Goal: Information Seeking & Learning: Check status

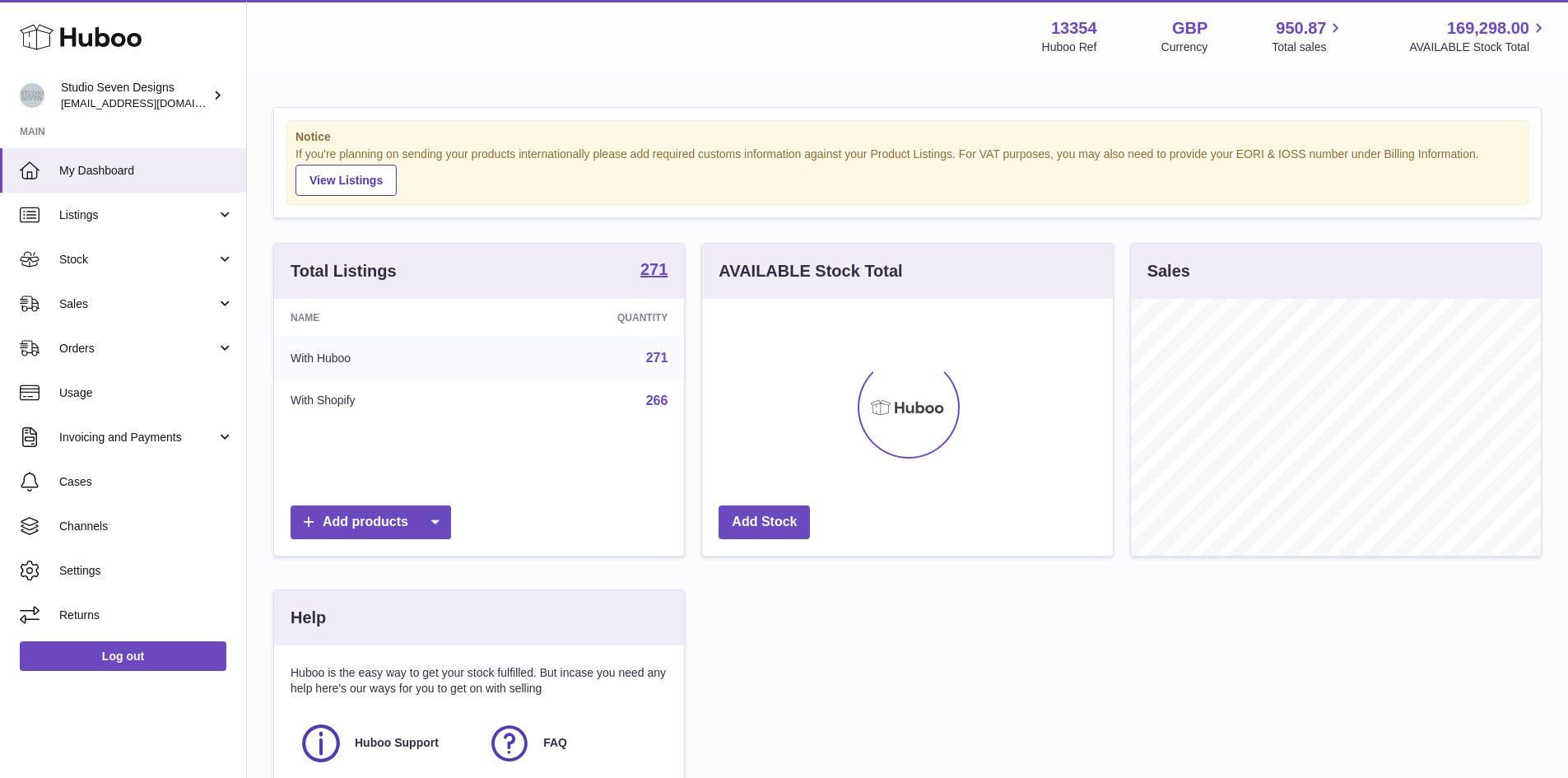
scroll to position [257, 411]
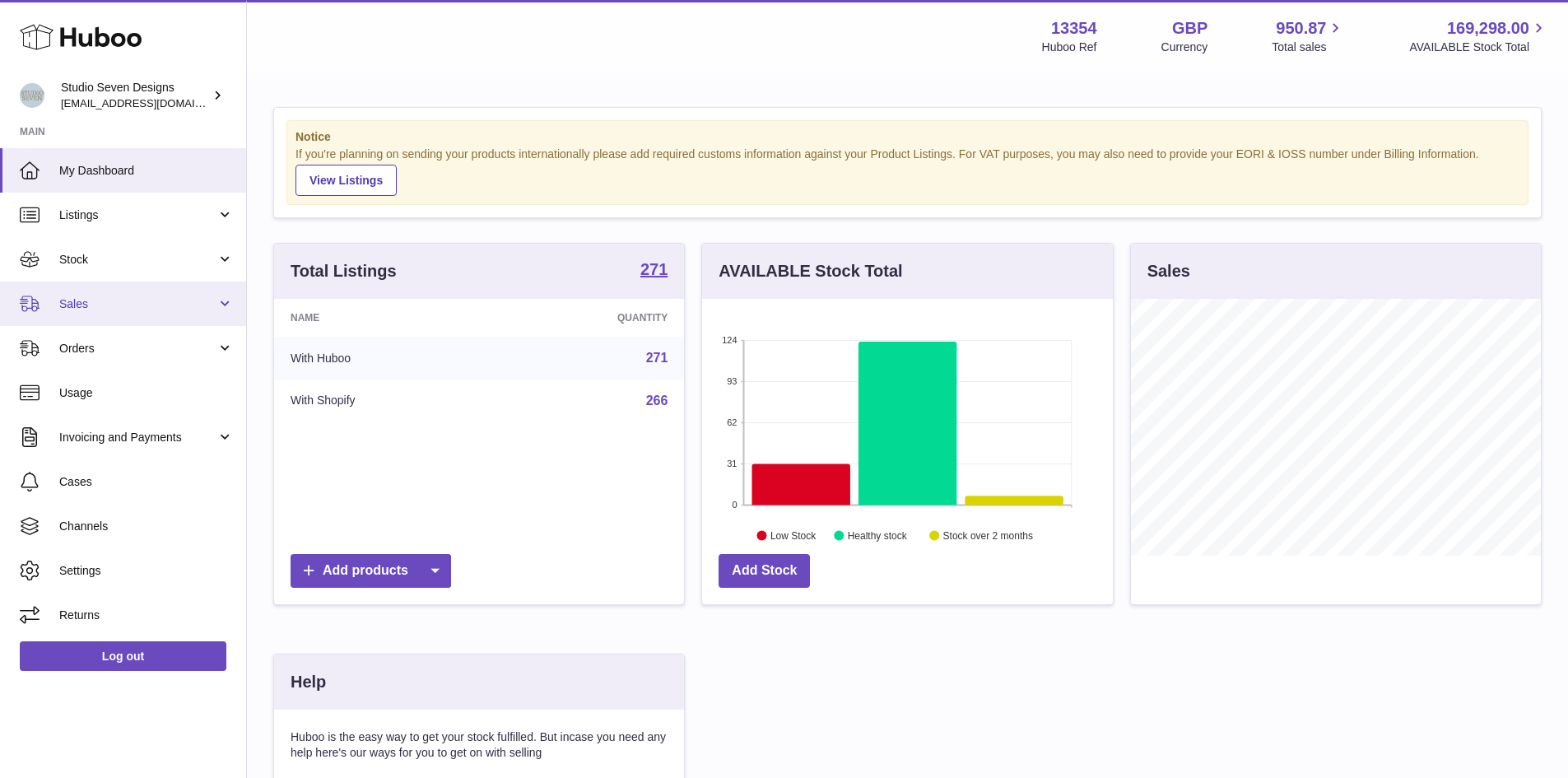
click at [95, 305] on span "Sales" at bounding box center [137, 304] width 157 height 16
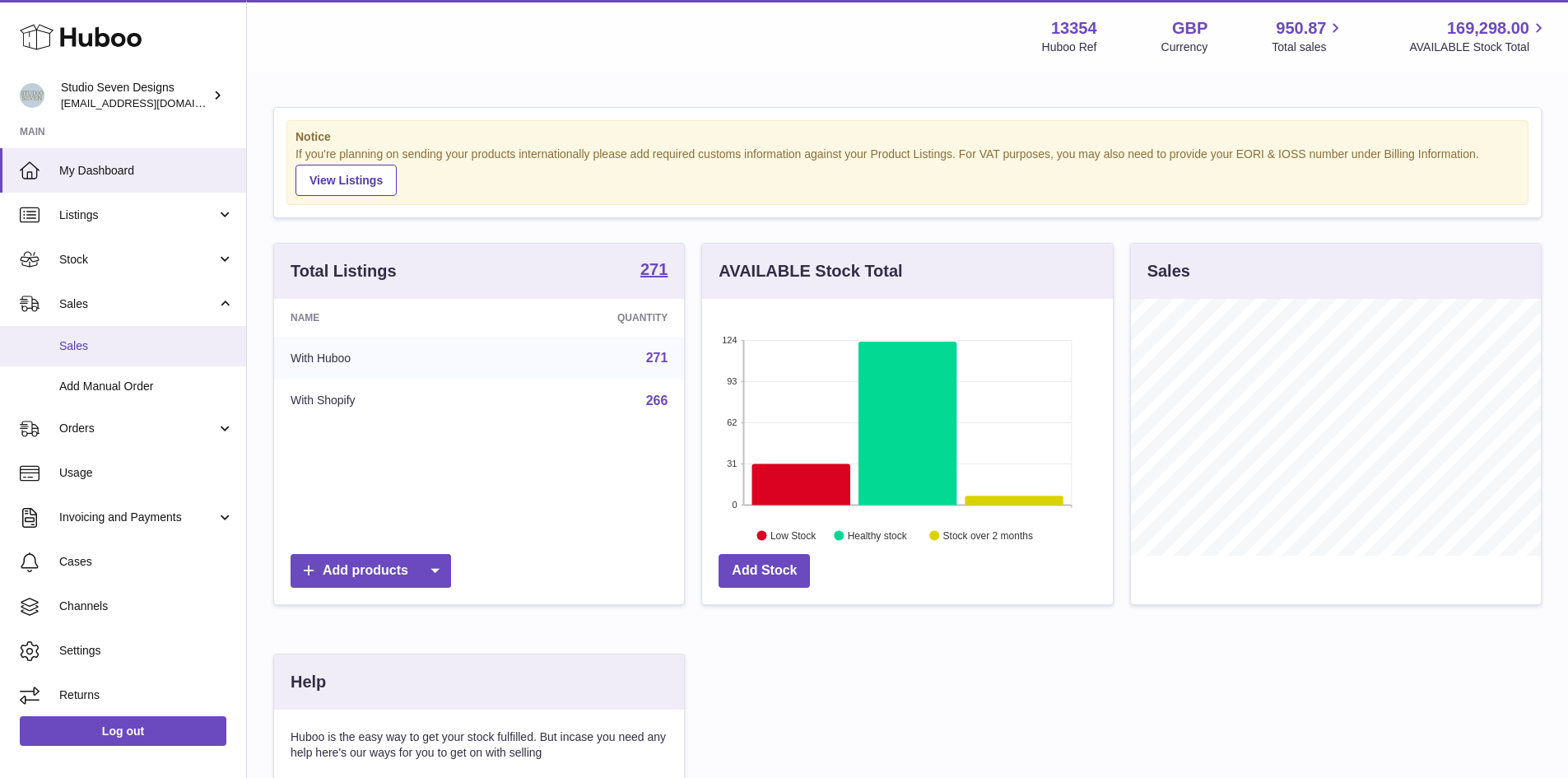
click at [91, 346] on span "Sales" at bounding box center [146, 346] width 175 height 16
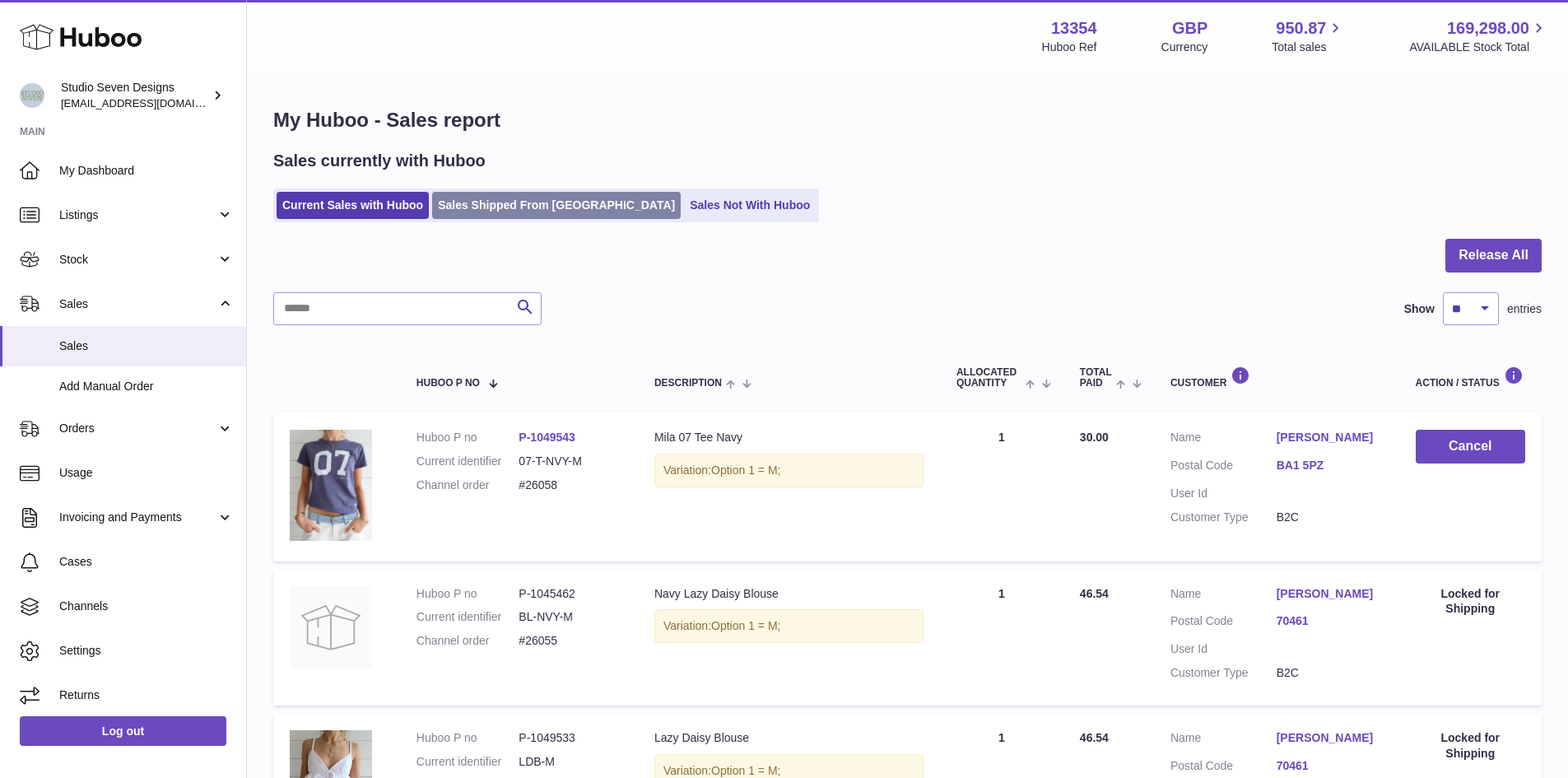
click at [494, 211] on link "Sales Shipped From [GEOGRAPHIC_DATA]" at bounding box center [557, 206] width 249 height 27
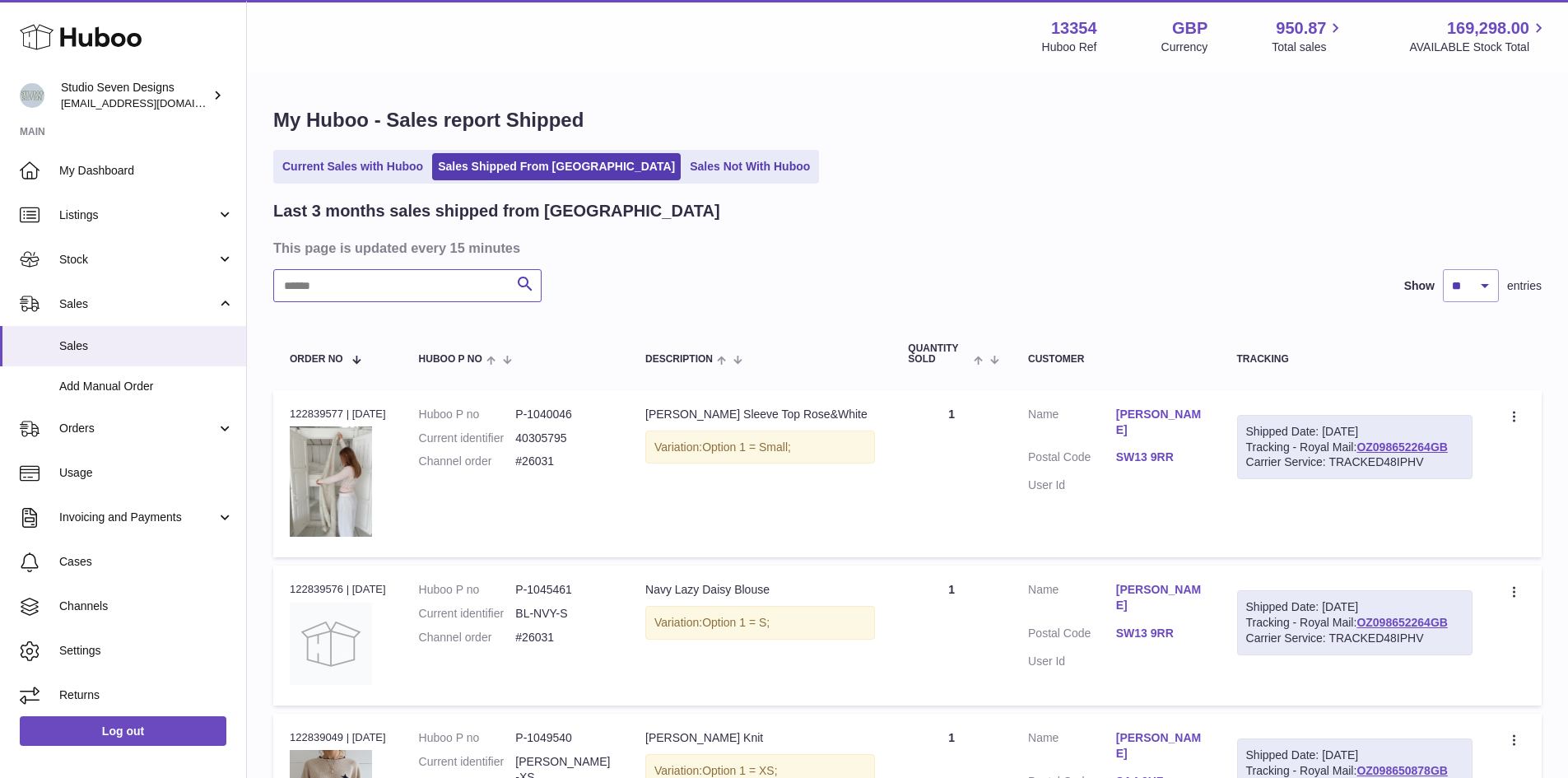
click at [315, 289] on input "text" at bounding box center [408, 285] width 269 height 33
paste input "*********"
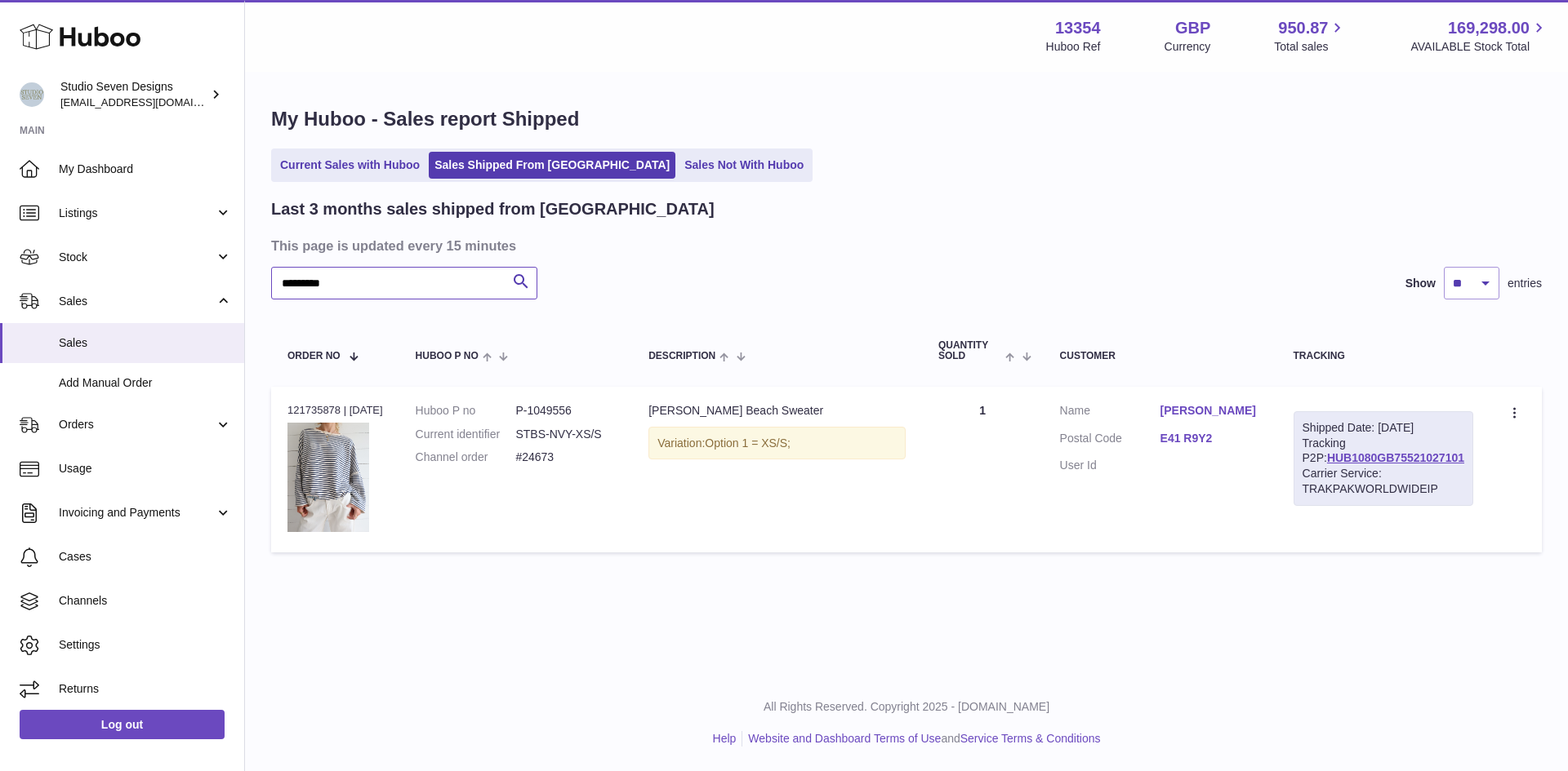
type input "*********"
drag, startPoint x: 339, startPoint y: 411, endPoint x: 284, endPoint y: 408, distance: 55.1
click at [284, 408] on td "Order no 121735878 | 26th Jul" at bounding box center [336, 470] width 128 height 166
copy div "121735878"
click at [376, 274] on input "*********" at bounding box center [405, 283] width 267 height 33
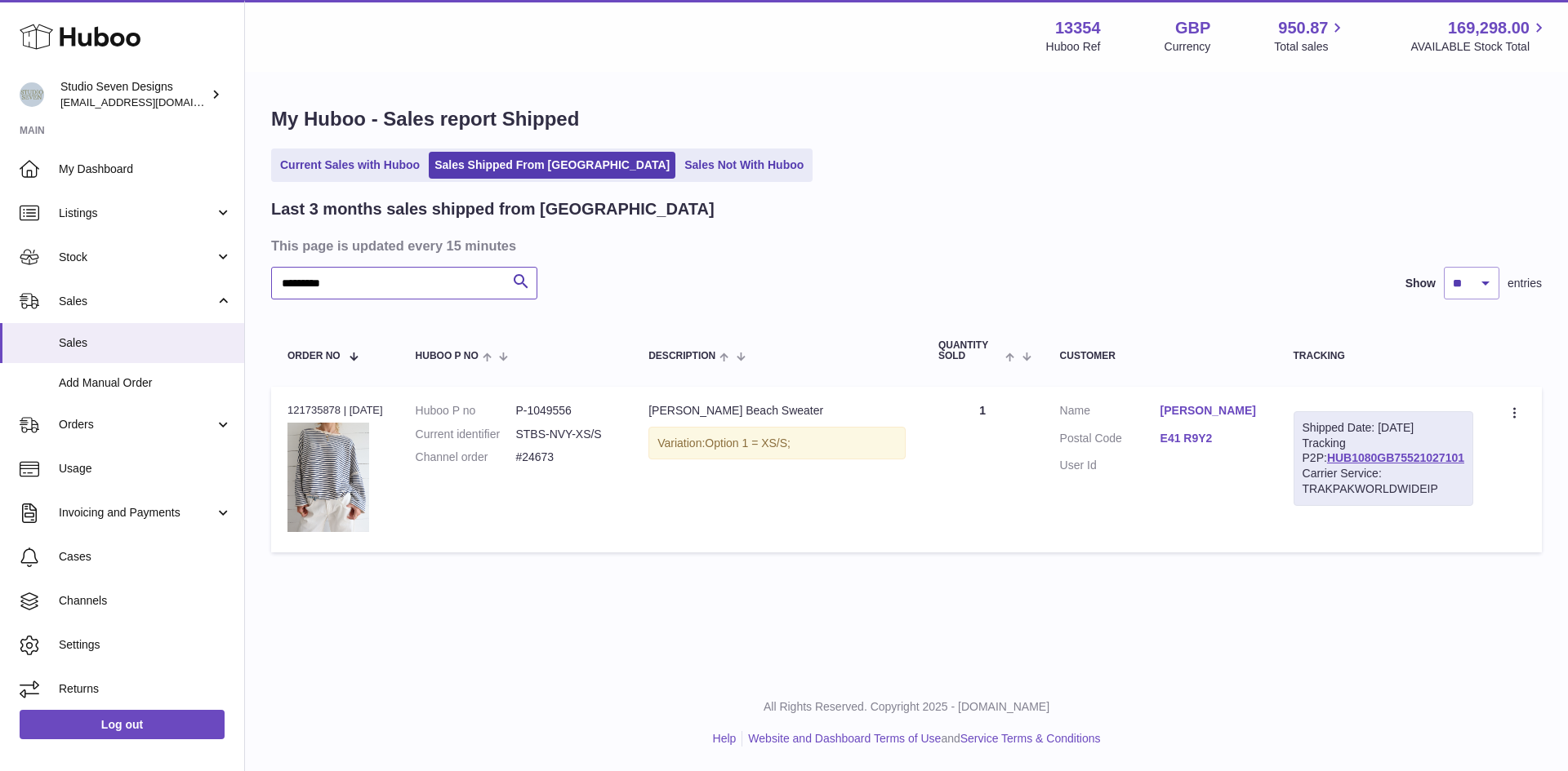
click at [376, 274] on input "*********" at bounding box center [405, 283] width 267 height 33
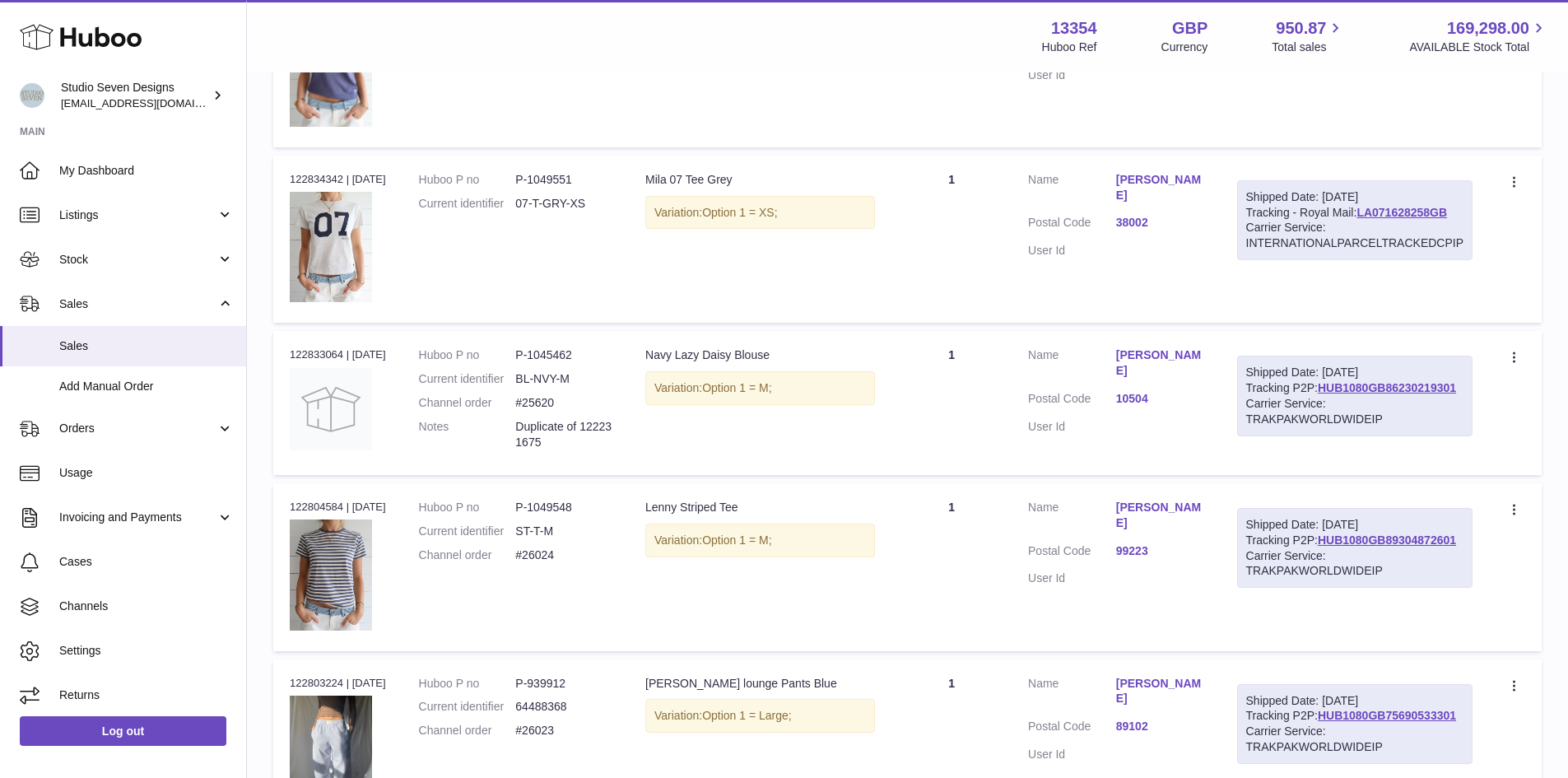
scroll to position [1511, 0]
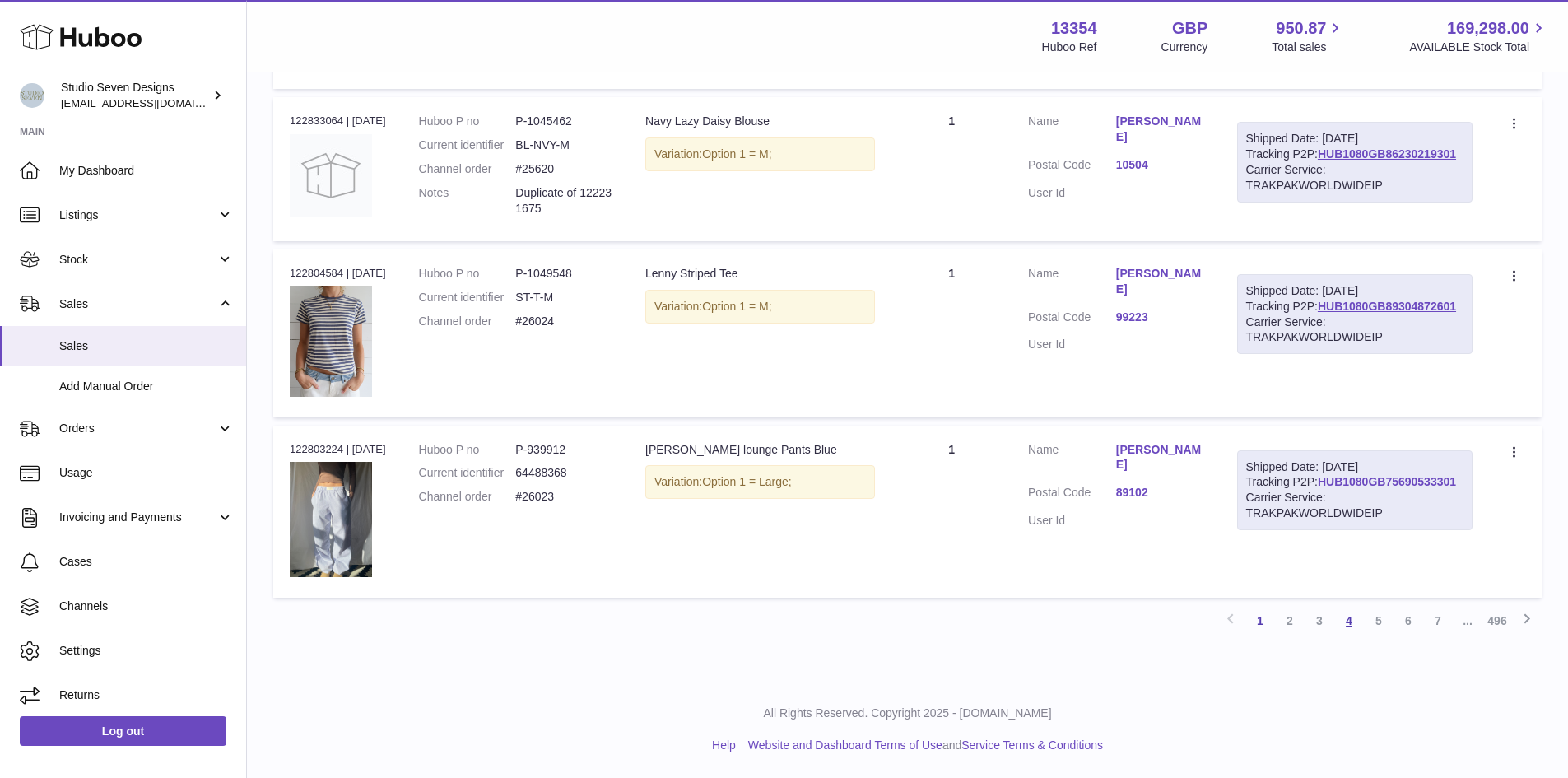
click at [1345, 623] on link "4" at bounding box center [1349, 621] width 29 height 29
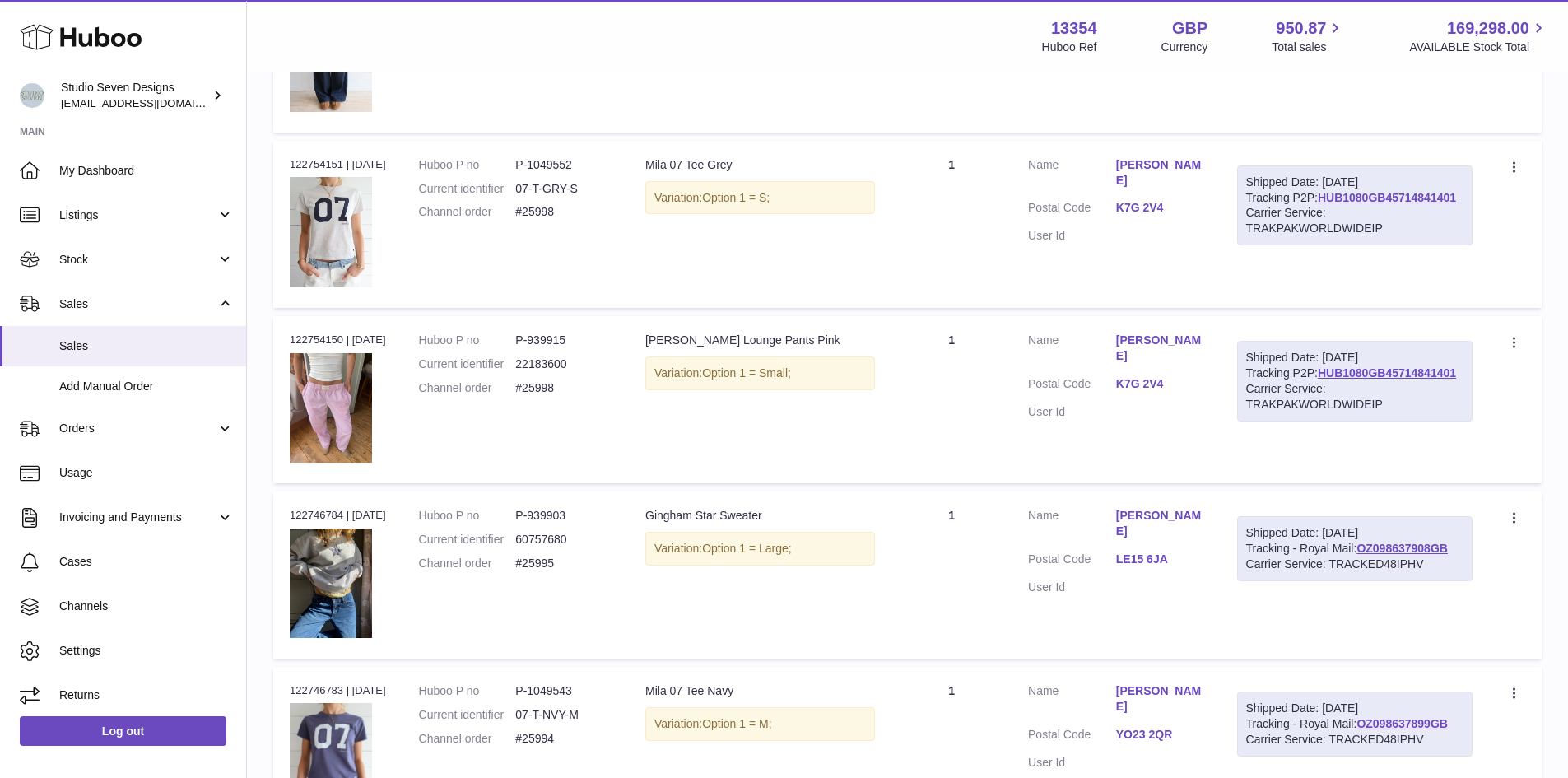
scroll to position [1509, 0]
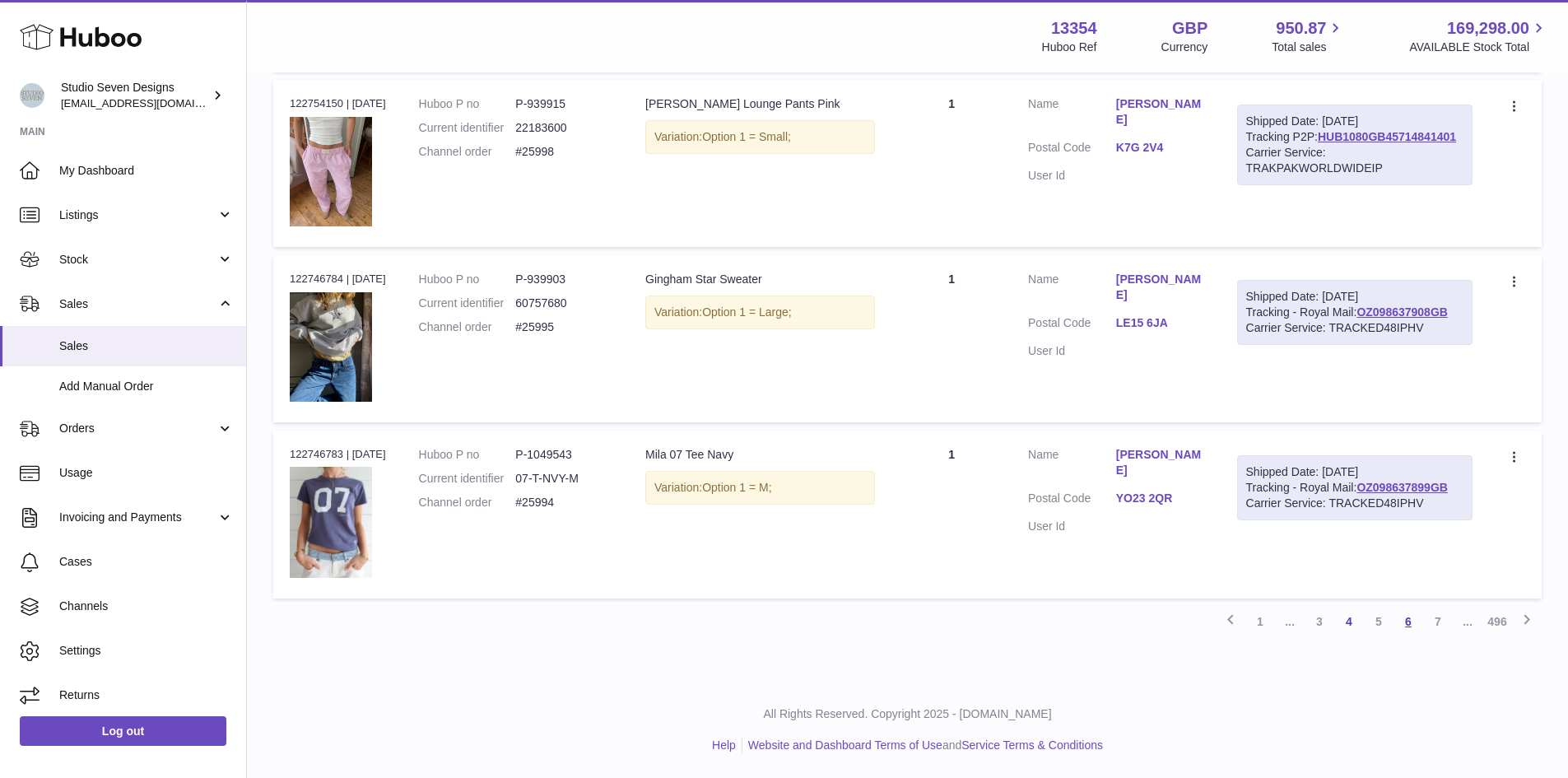
click at [1404, 621] on link "6" at bounding box center [1408, 622] width 29 height 29
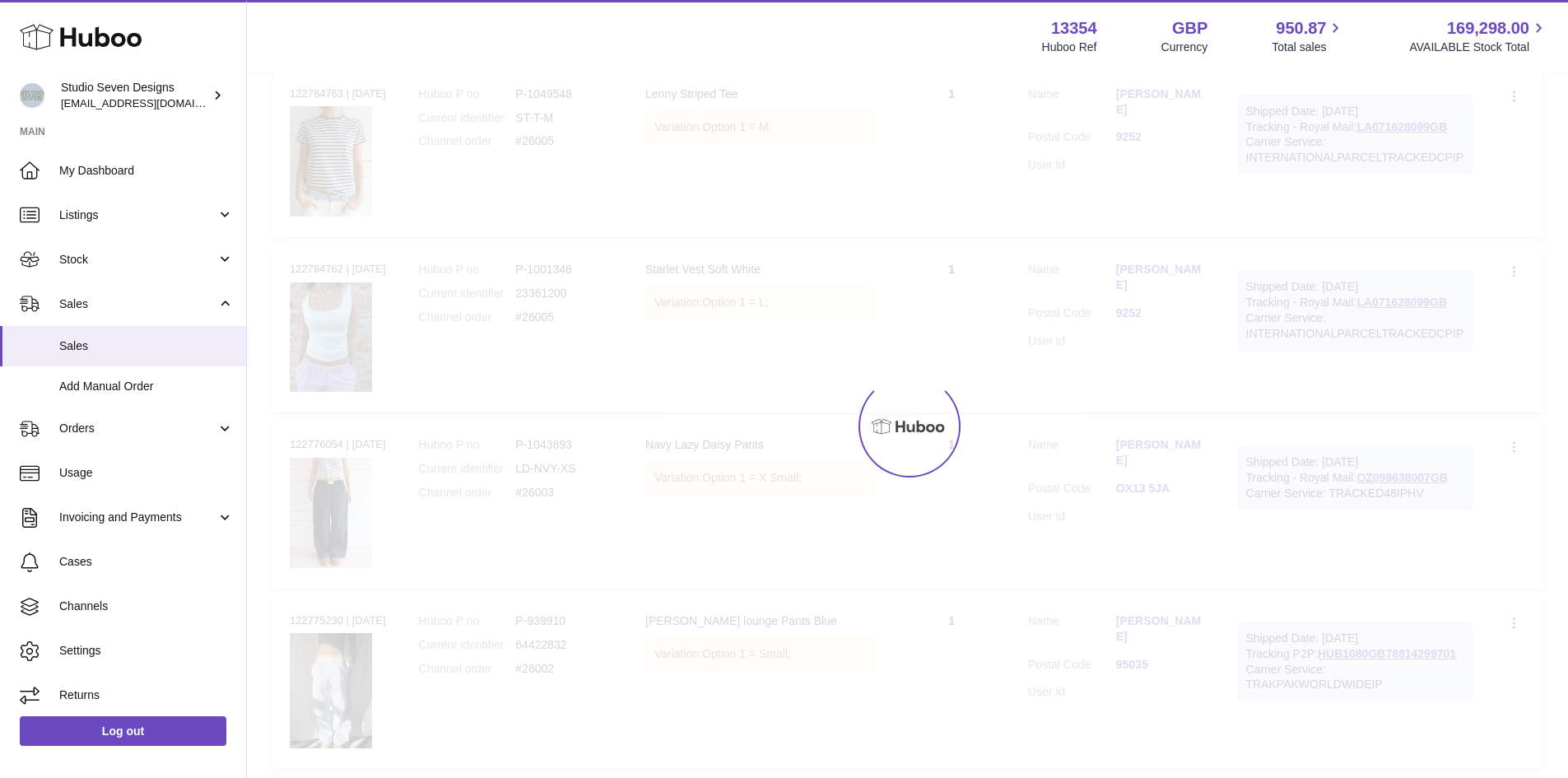
scroll to position [75, 0]
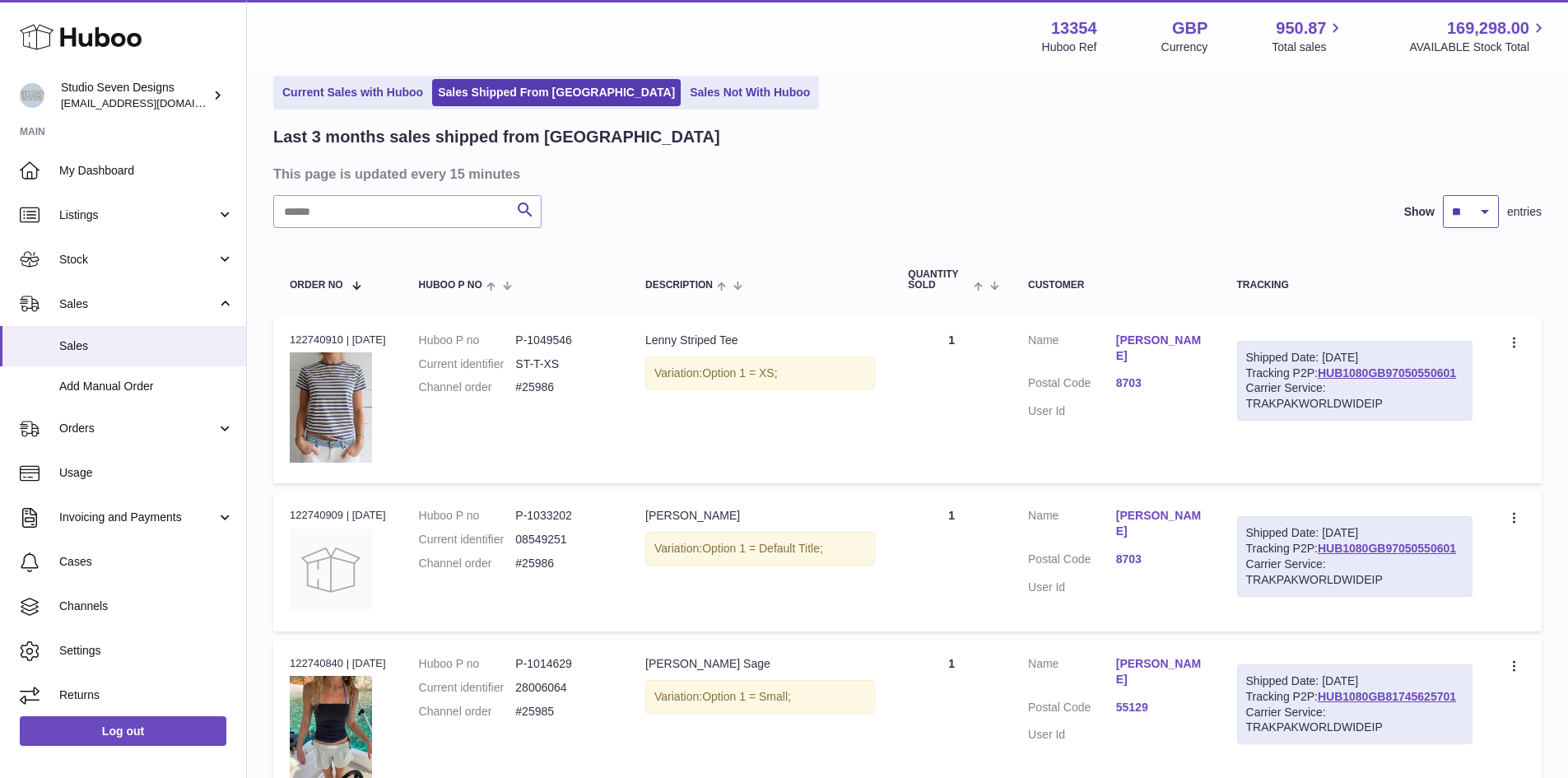
drag, startPoint x: 1471, startPoint y: 218, endPoint x: 1485, endPoint y: 220, distance: 14.1
click at [1471, 218] on select "** ** **" at bounding box center [1470, 212] width 56 height 33
select select "**"
click at [1442, 195] on select "** ** **" at bounding box center [1470, 212] width 56 height 33
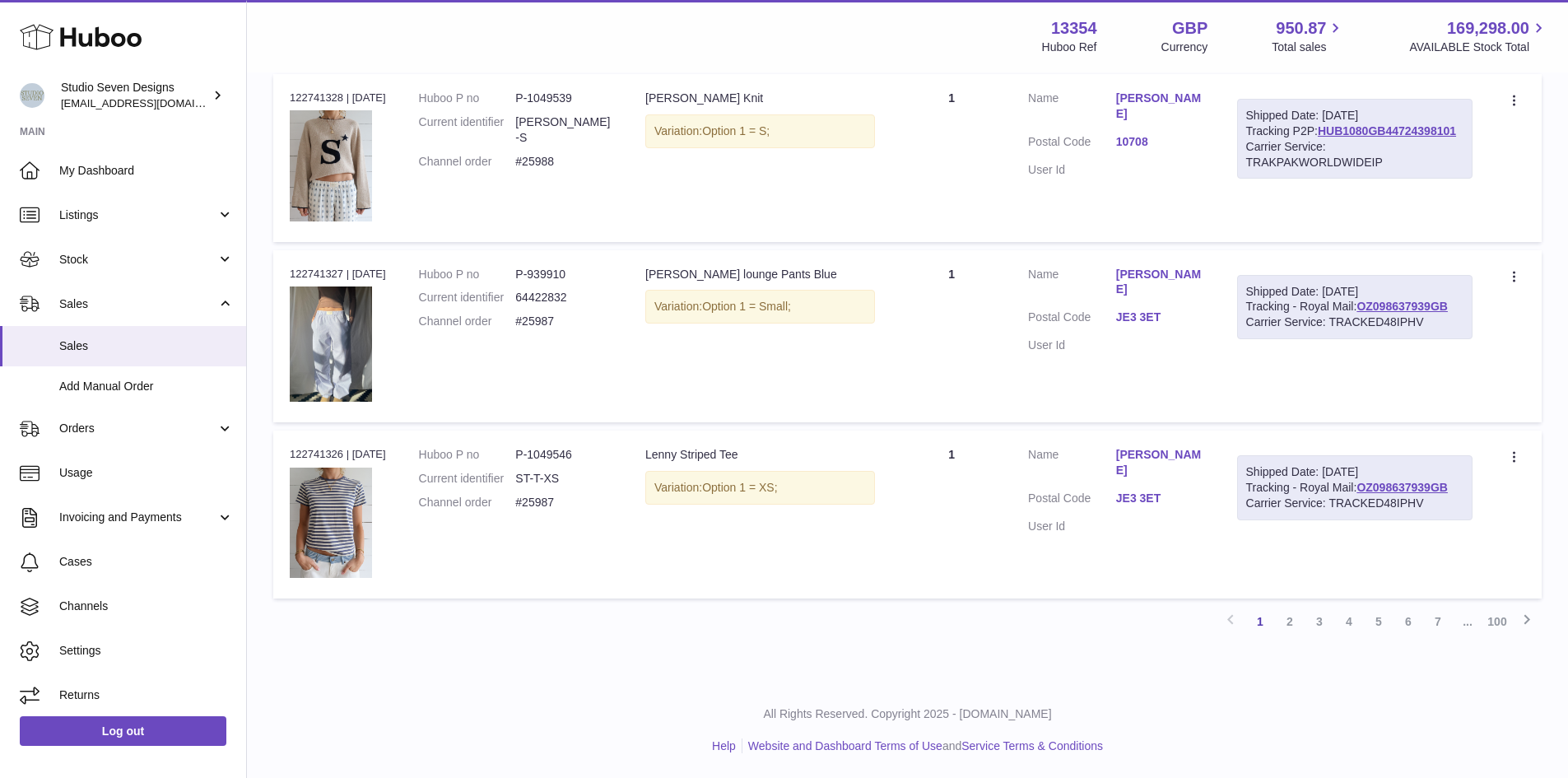
scroll to position [8303, 0]
click at [1439, 623] on link "7" at bounding box center [1438, 622] width 29 height 29
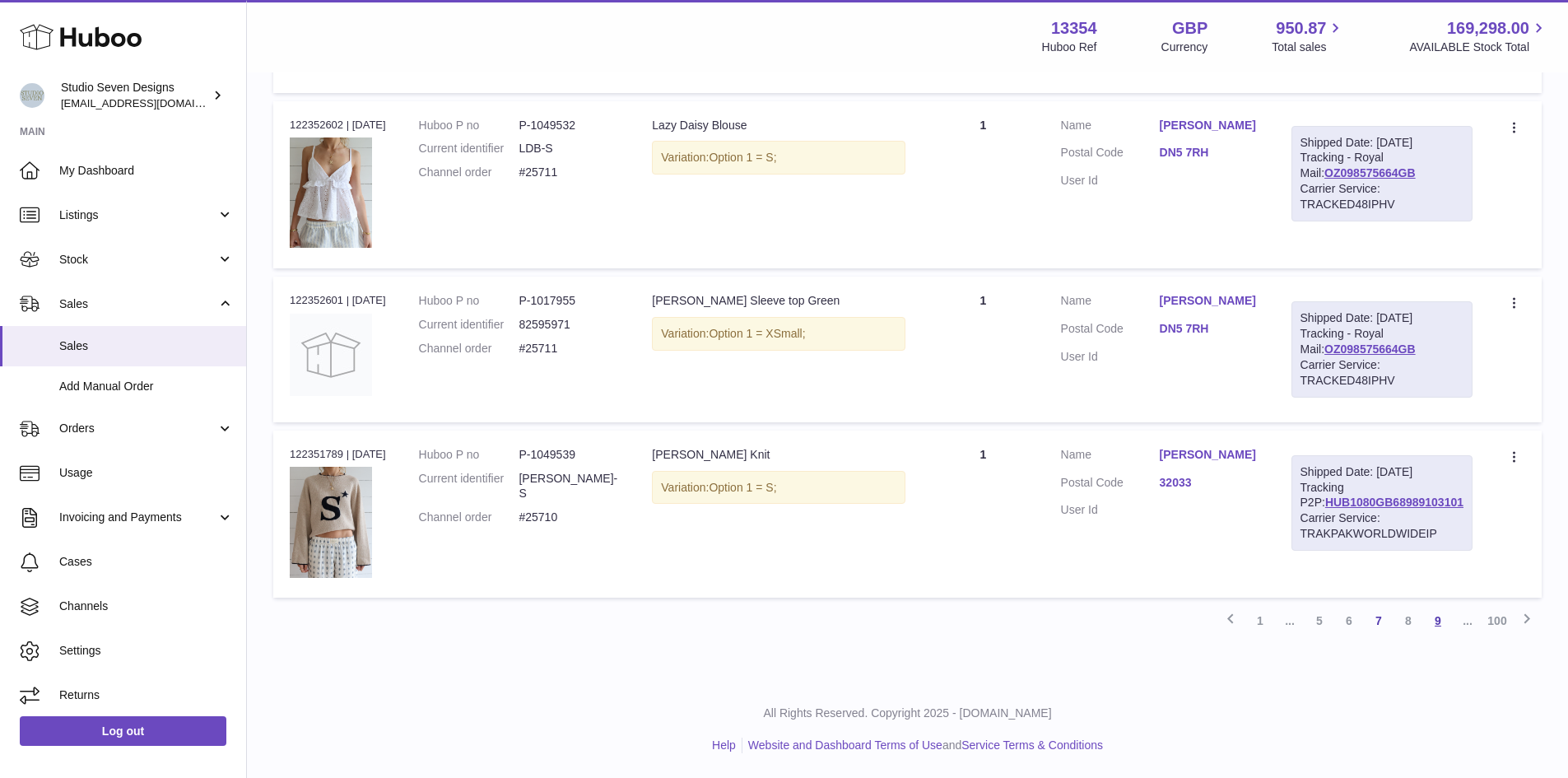
click at [1442, 620] on link "9" at bounding box center [1438, 621] width 29 height 29
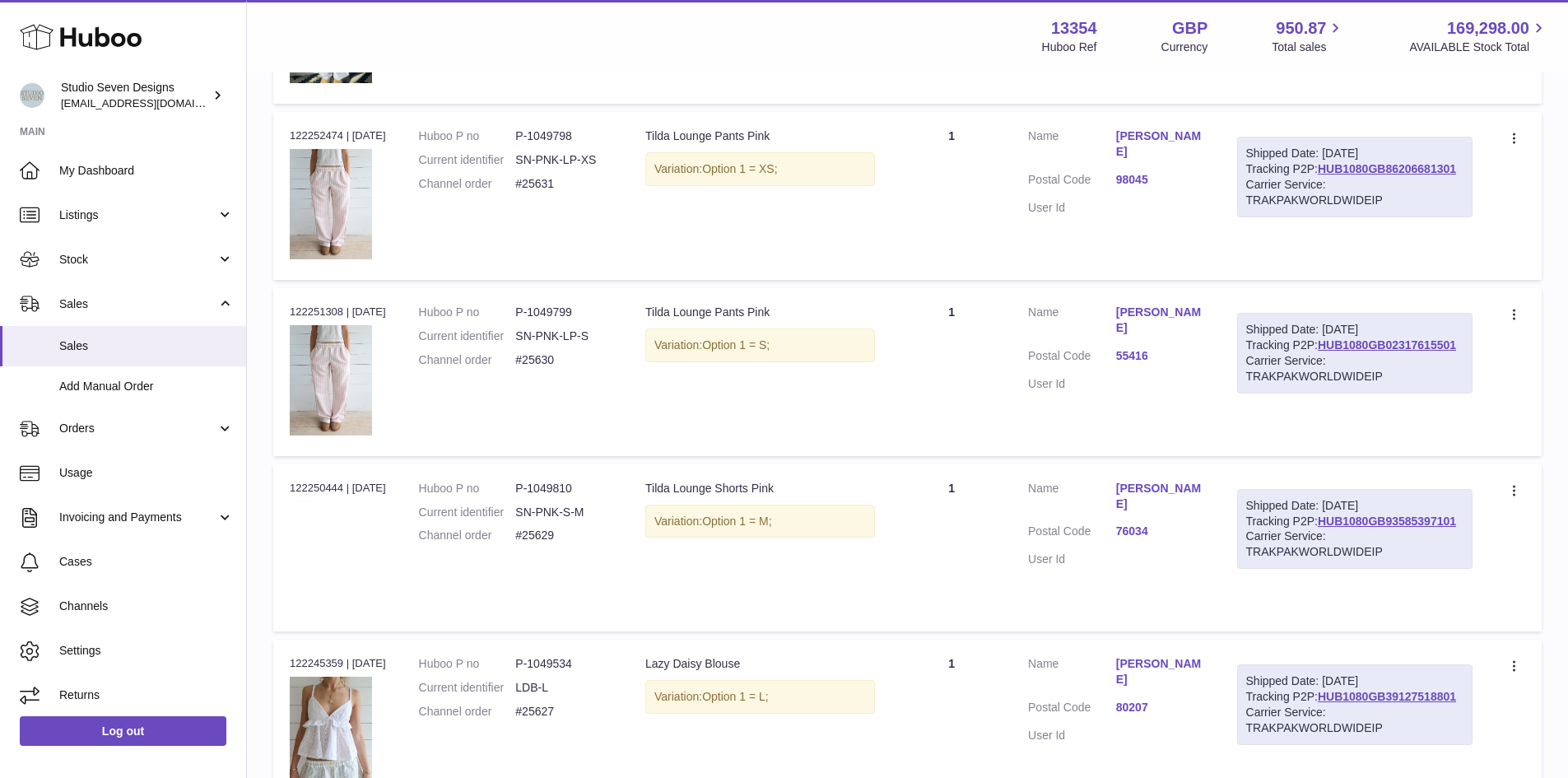
scroll to position [8454, 0]
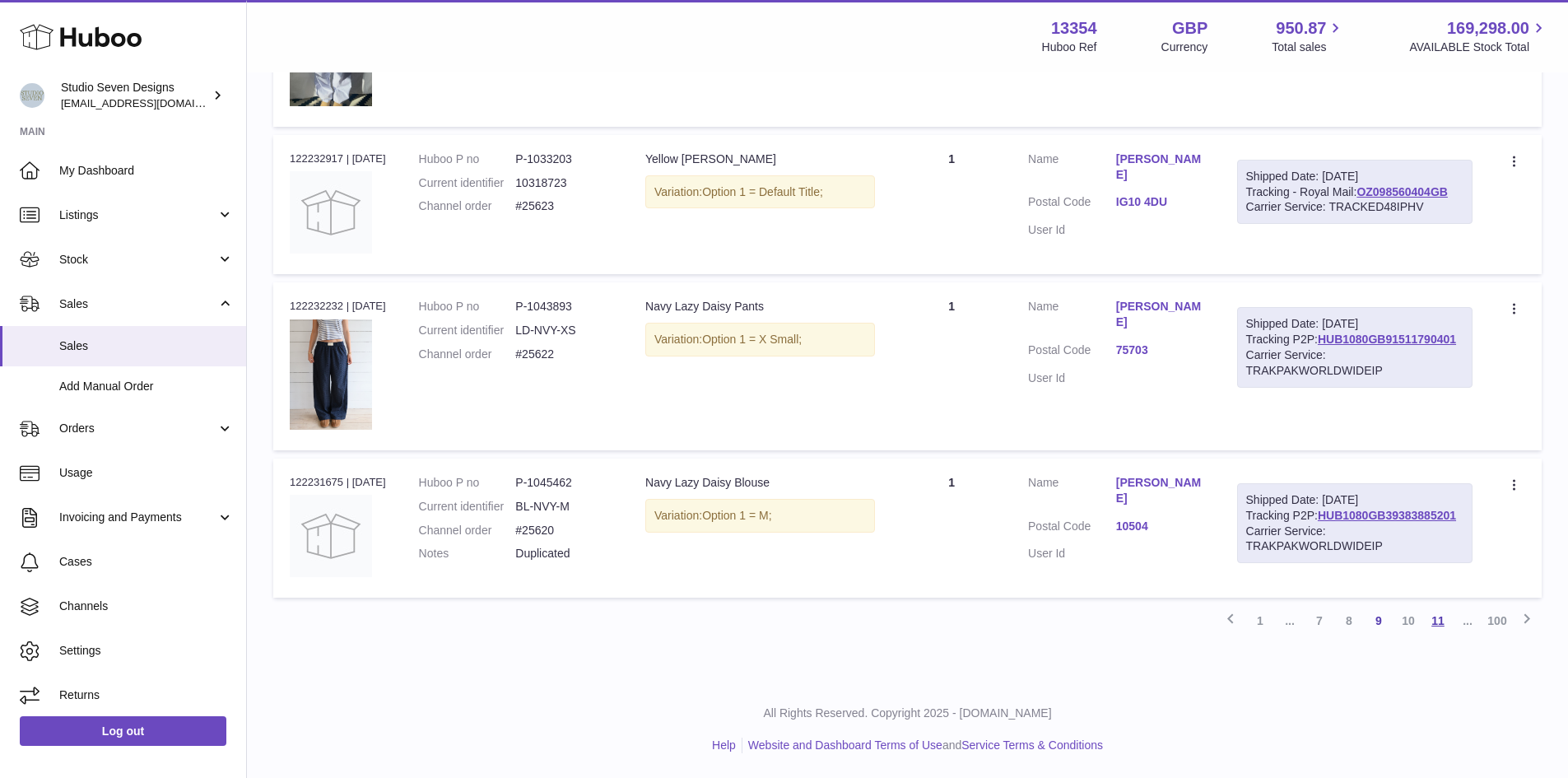
click at [1441, 626] on link "11" at bounding box center [1438, 621] width 29 height 29
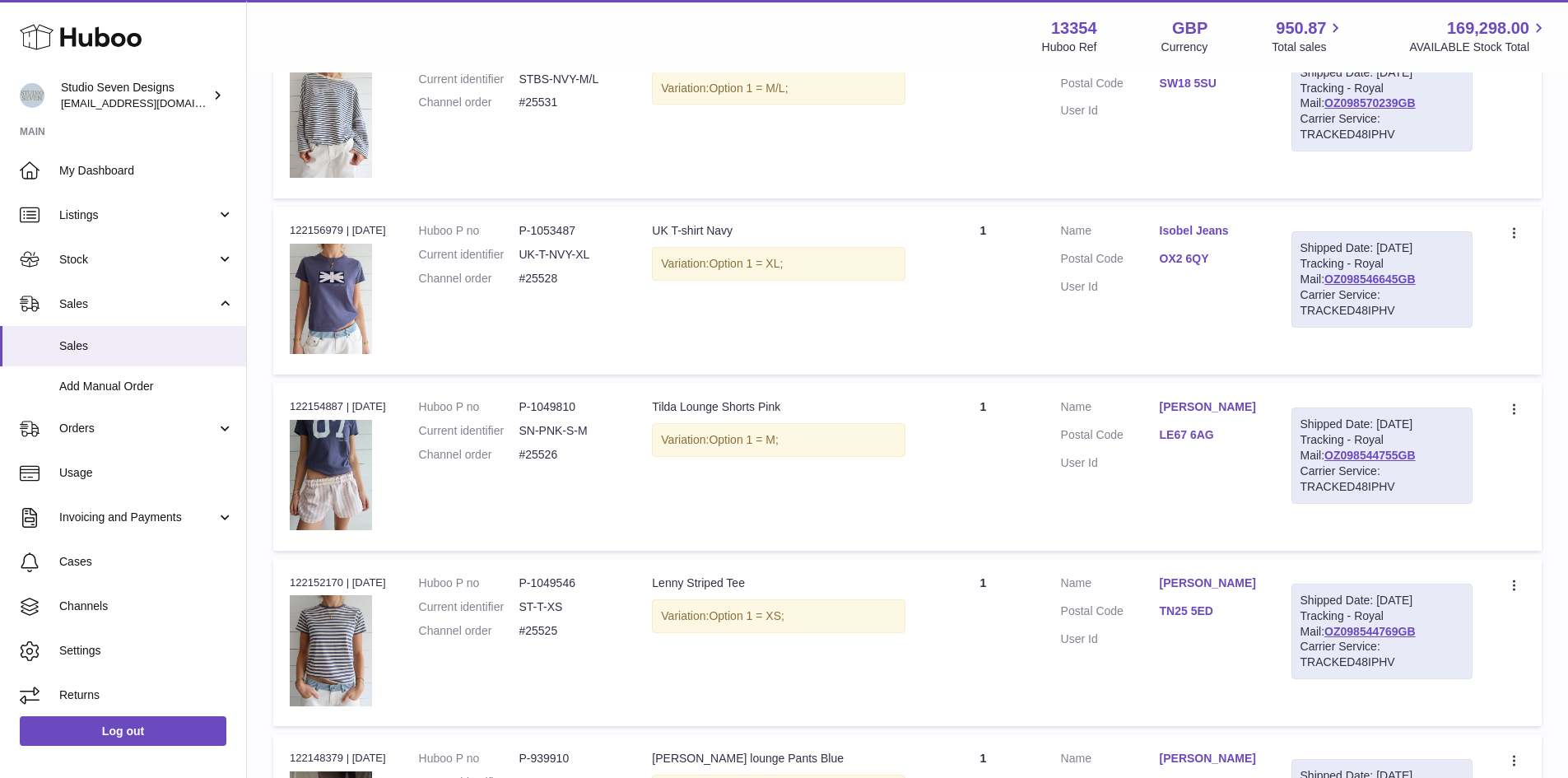
scroll to position [8565, 0]
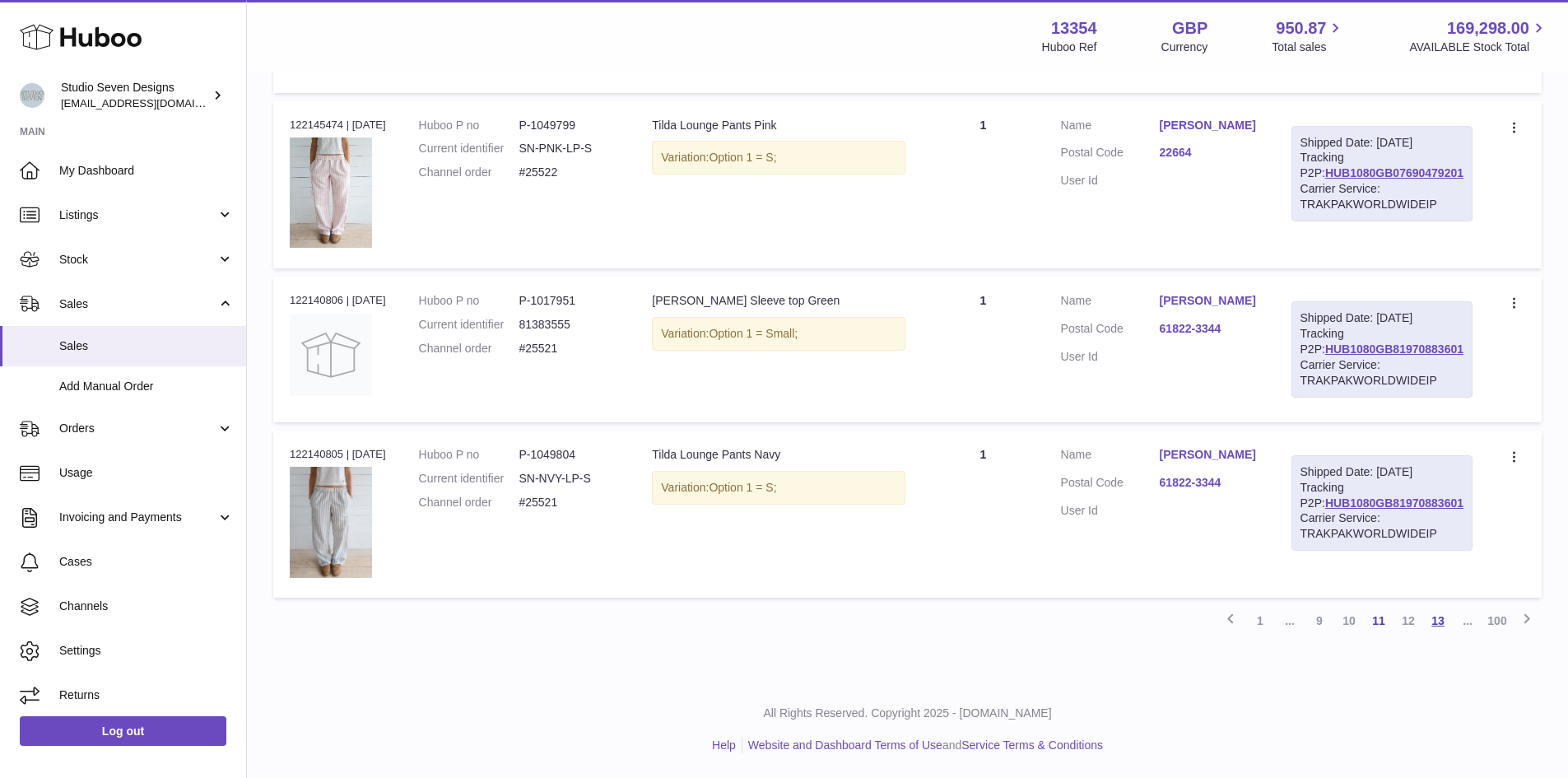
click at [1442, 632] on link "13" at bounding box center [1438, 621] width 29 height 29
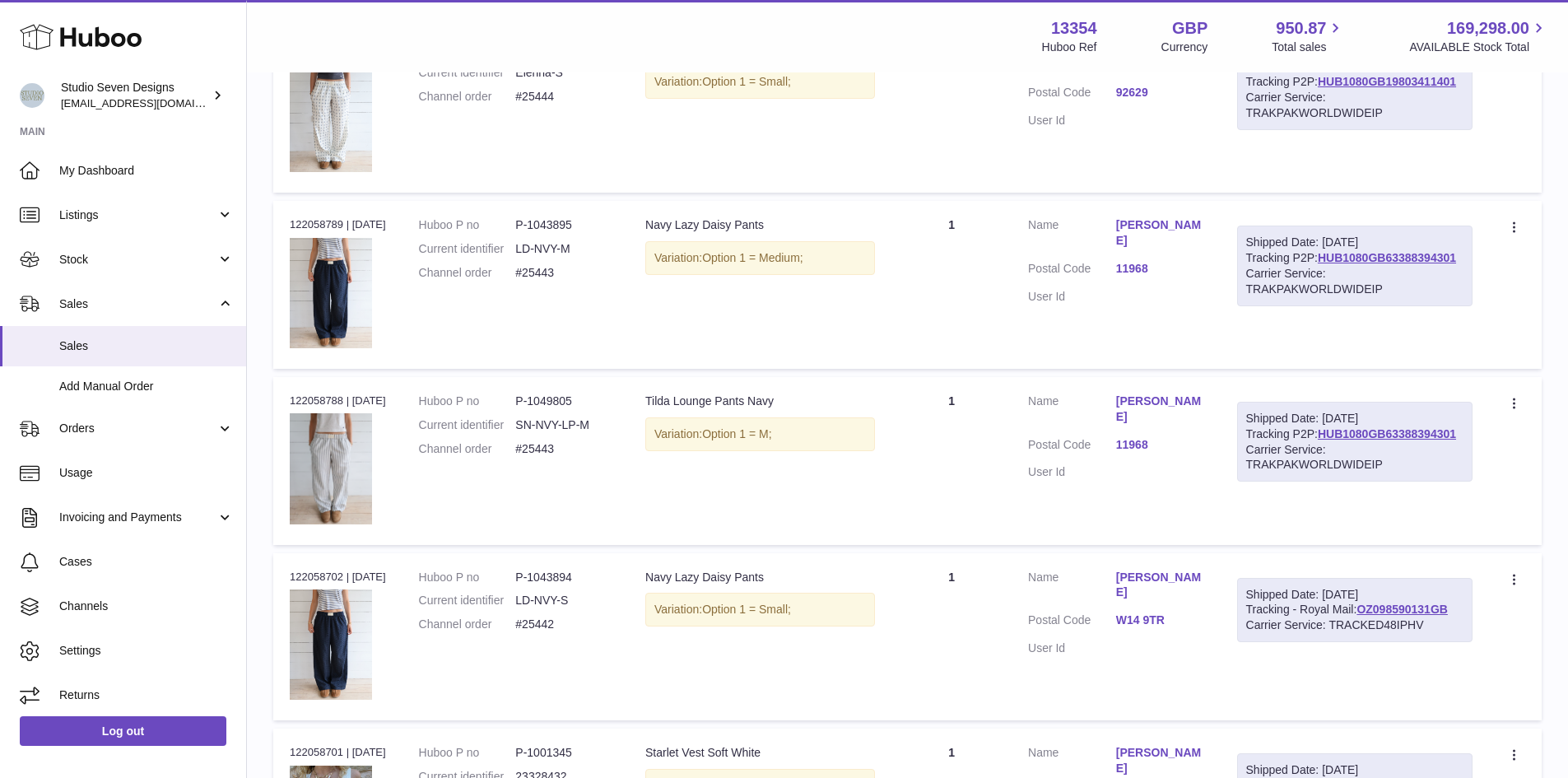
scroll to position [8465, 0]
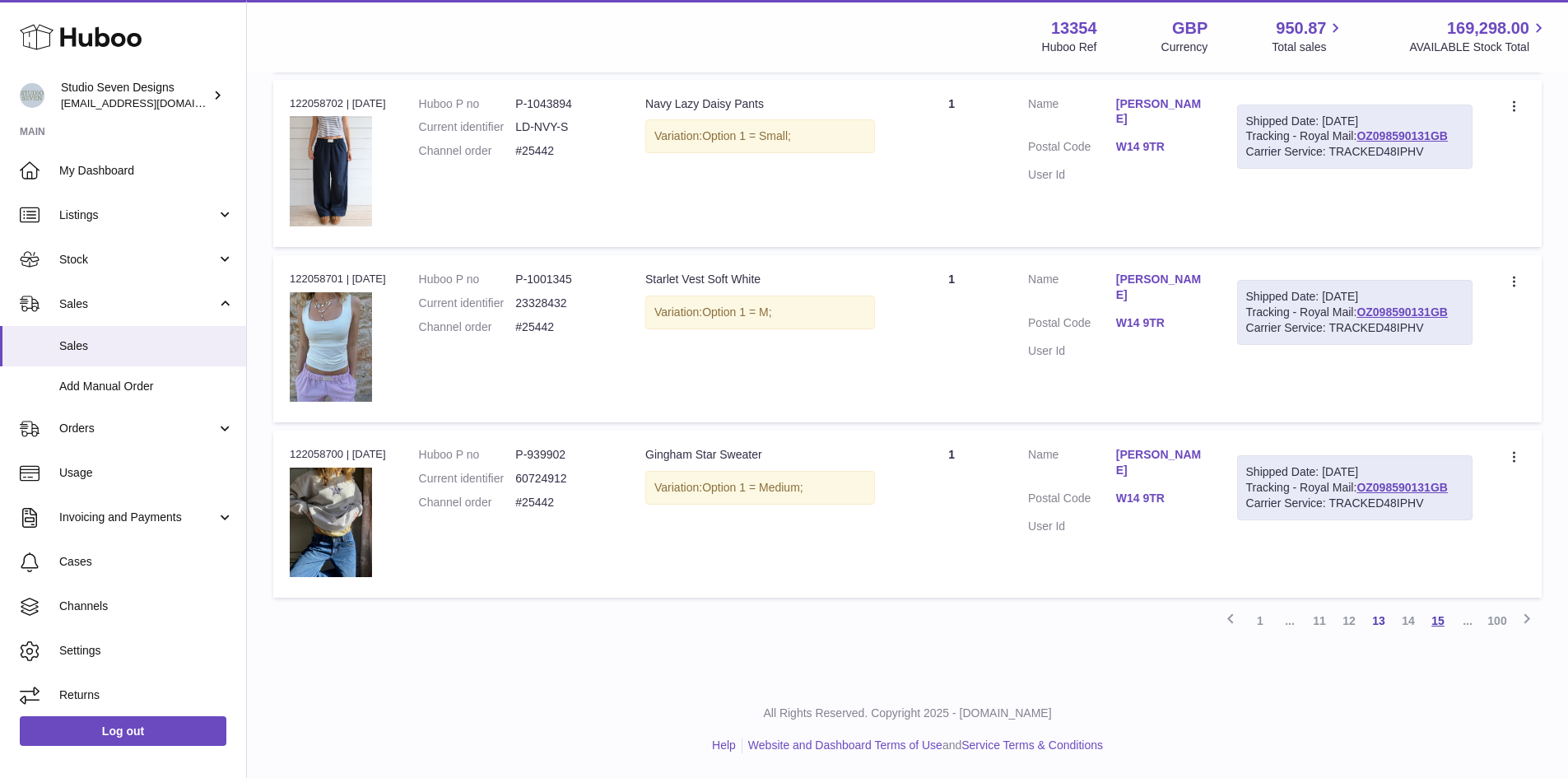
click at [1439, 628] on link "15" at bounding box center [1438, 621] width 29 height 29
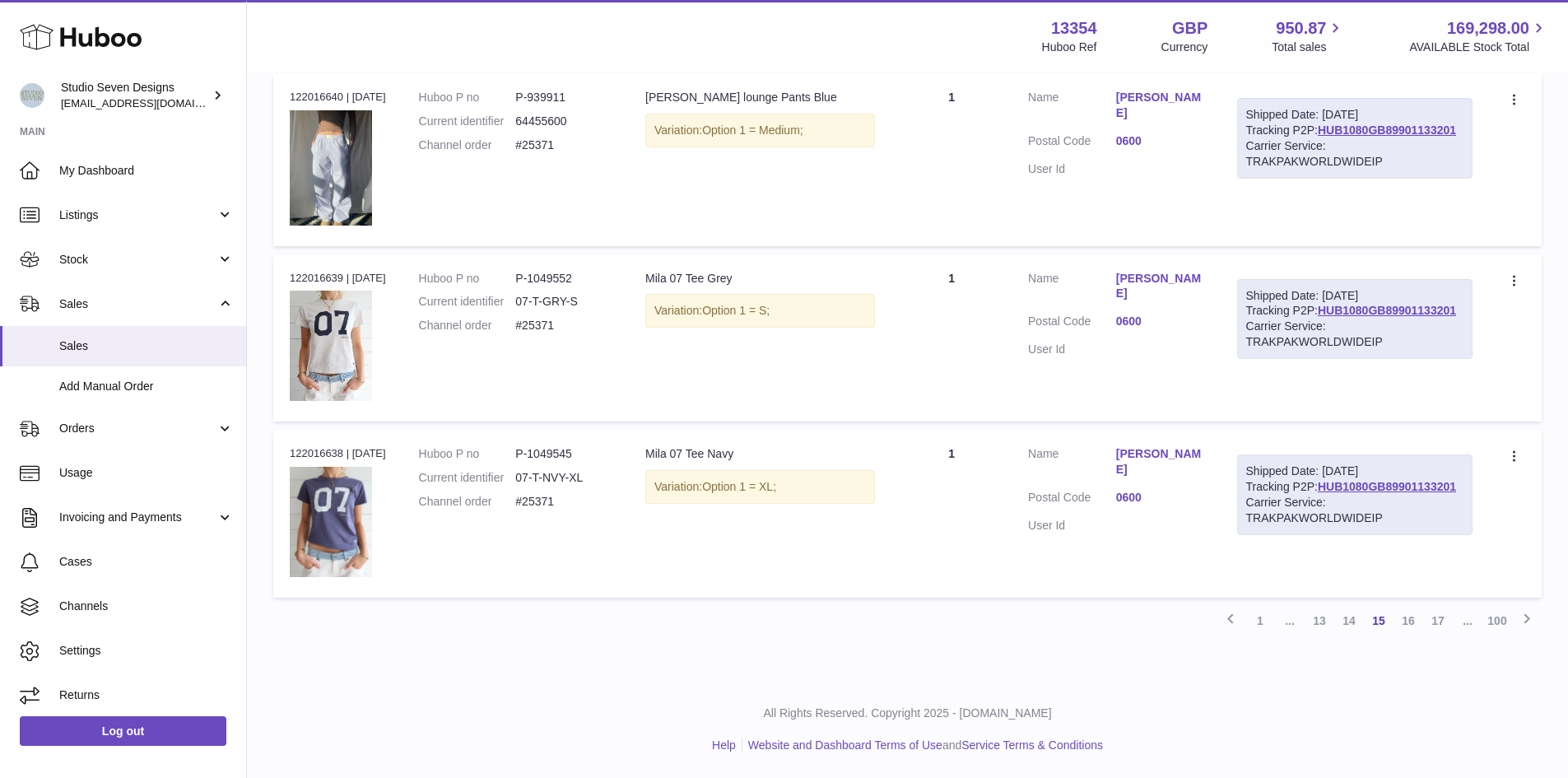
scroll to position [8447, 0]
click at [1442, 628] on link "17" at bounding box center [1438, 621] width 29 height 29
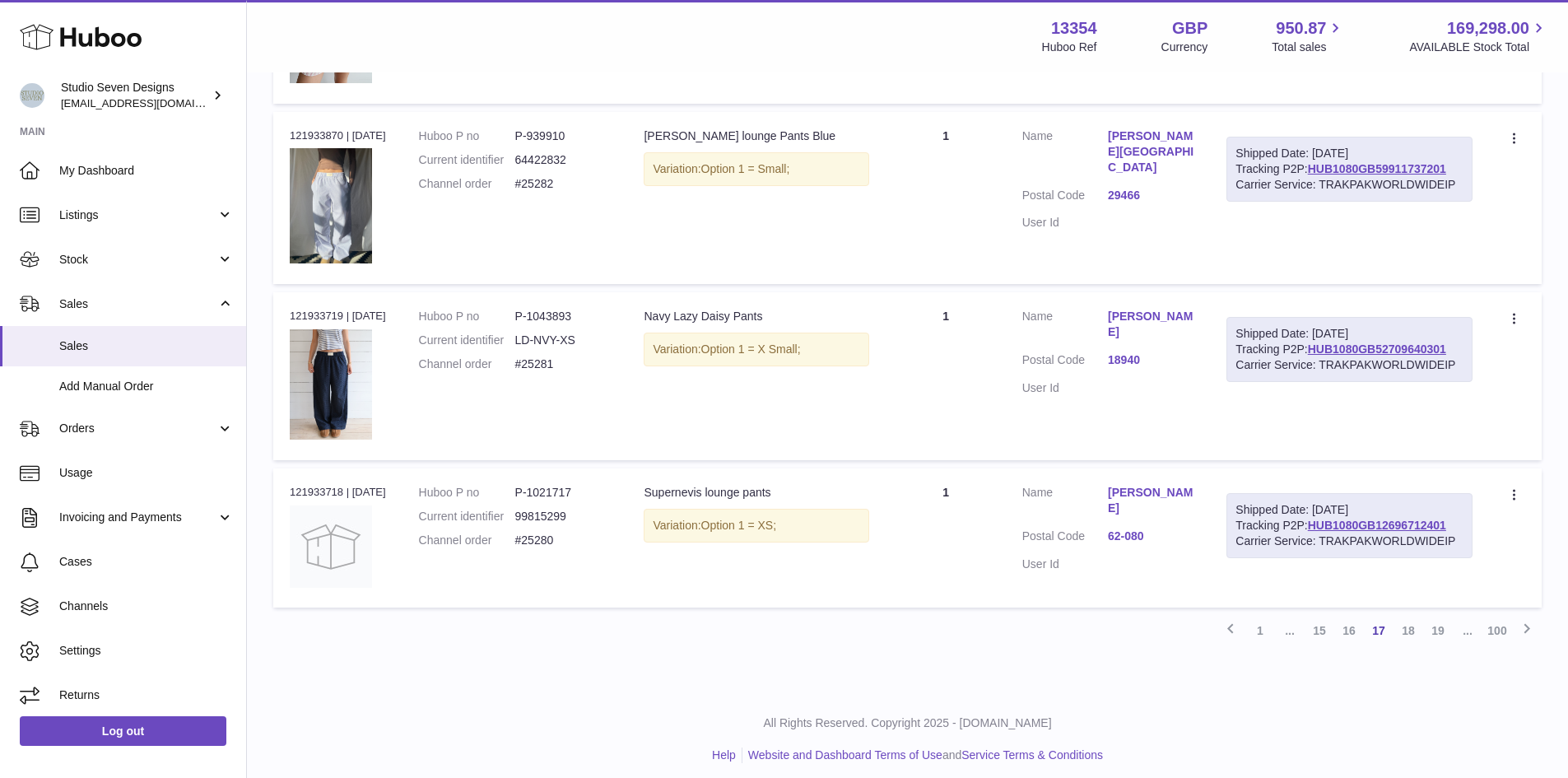
scroll to position [8410, 0]
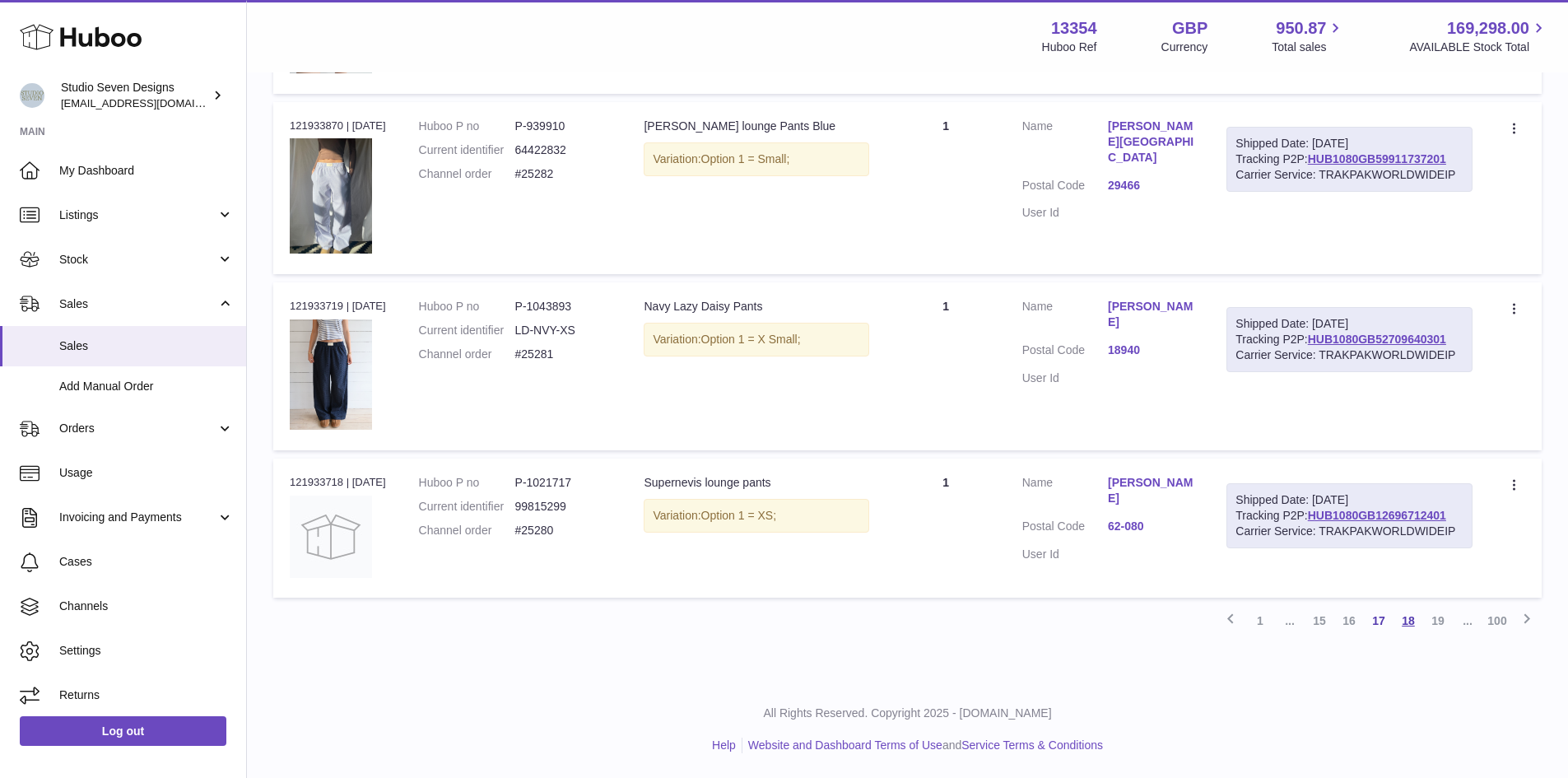
click at [1410, 628] on link "18" at bounding box center [1408, 621] width 29 height 29
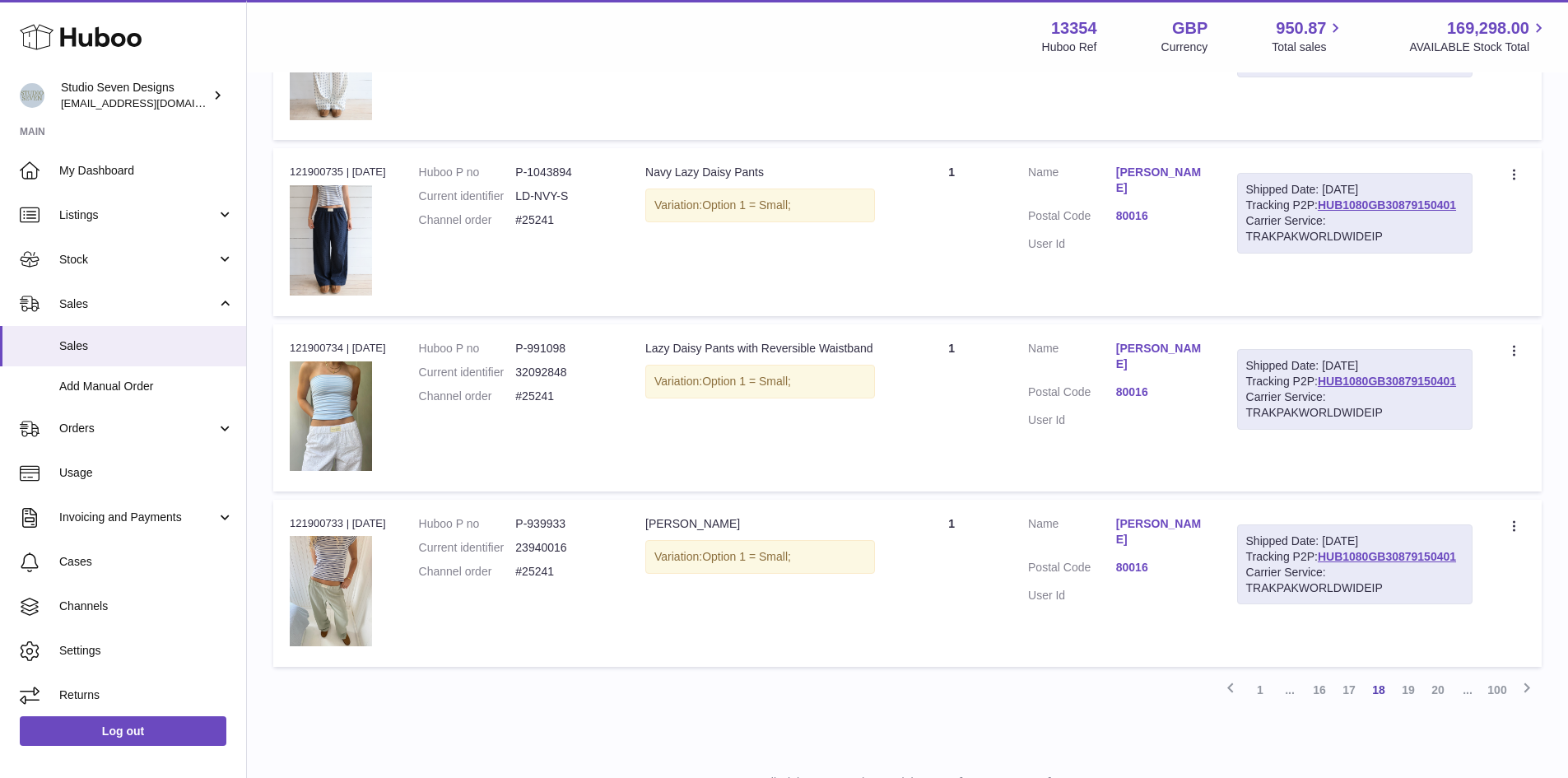
scroll to position [8428, 0]
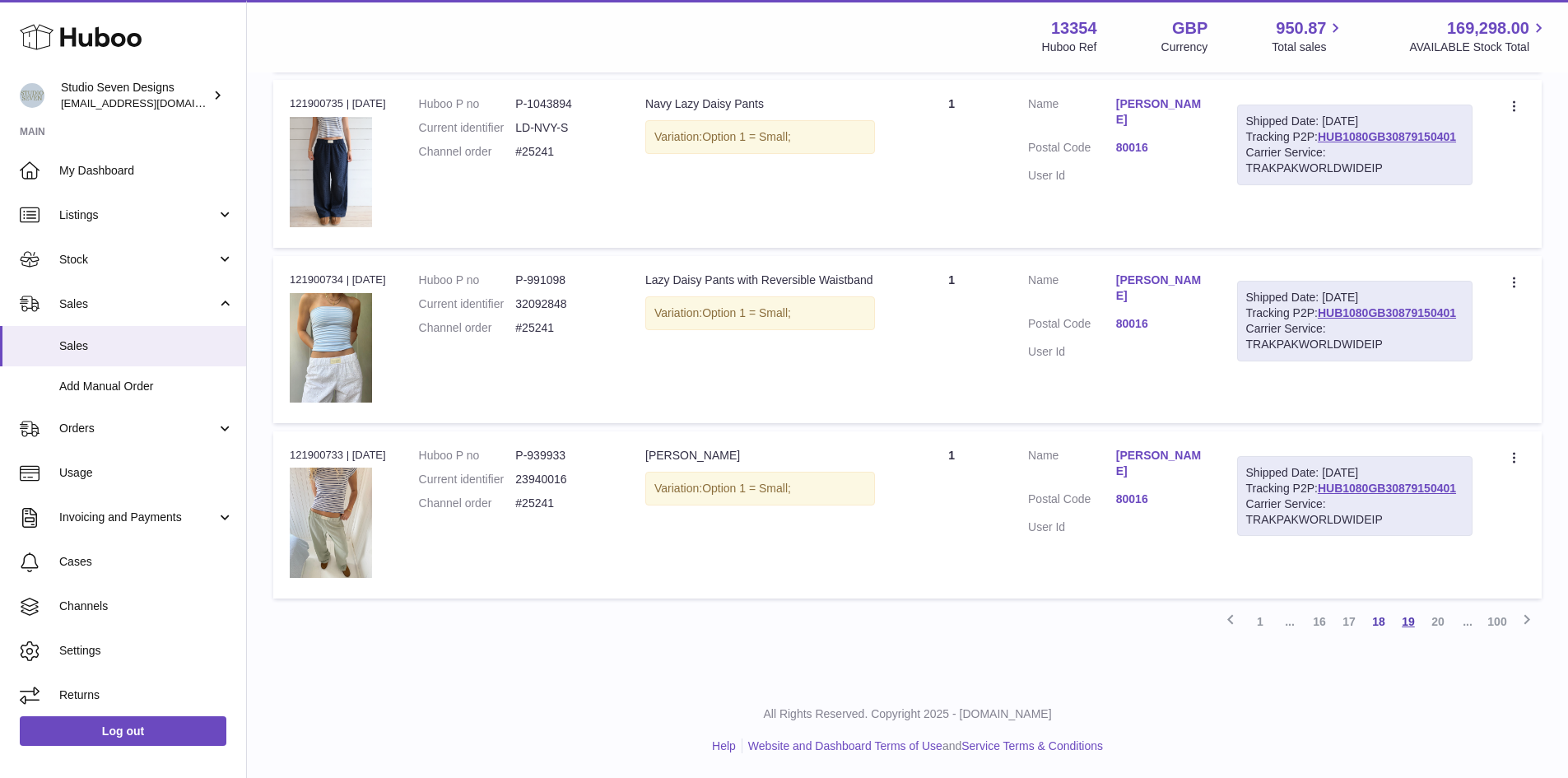
click at [1402, 618] on link "19" at bounding box center [1408, 622] width 29 height 29
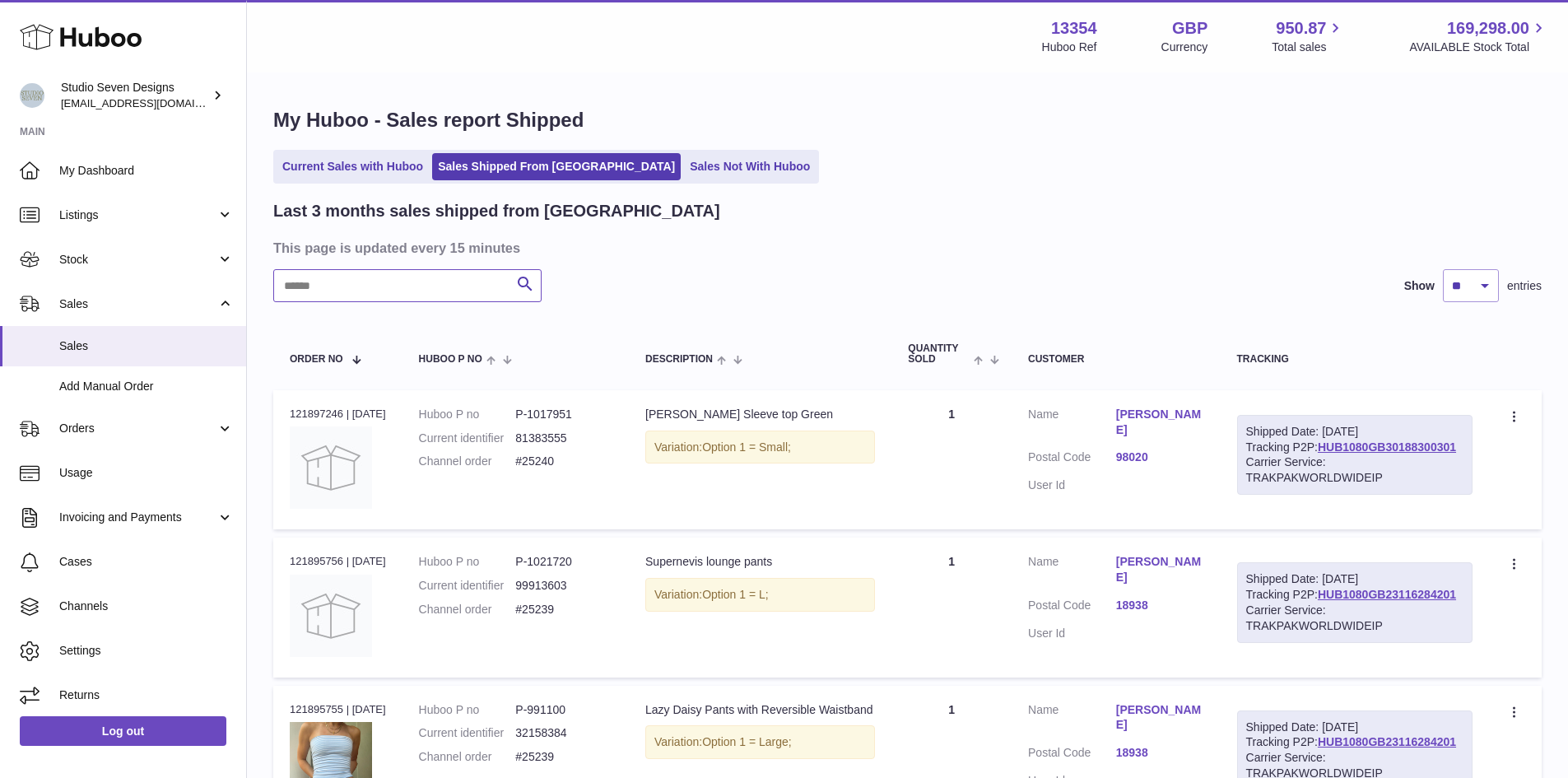
click at [350, 281] on input "text" at bounding box center [408, 285] width 269 height 33
paste input "*********"
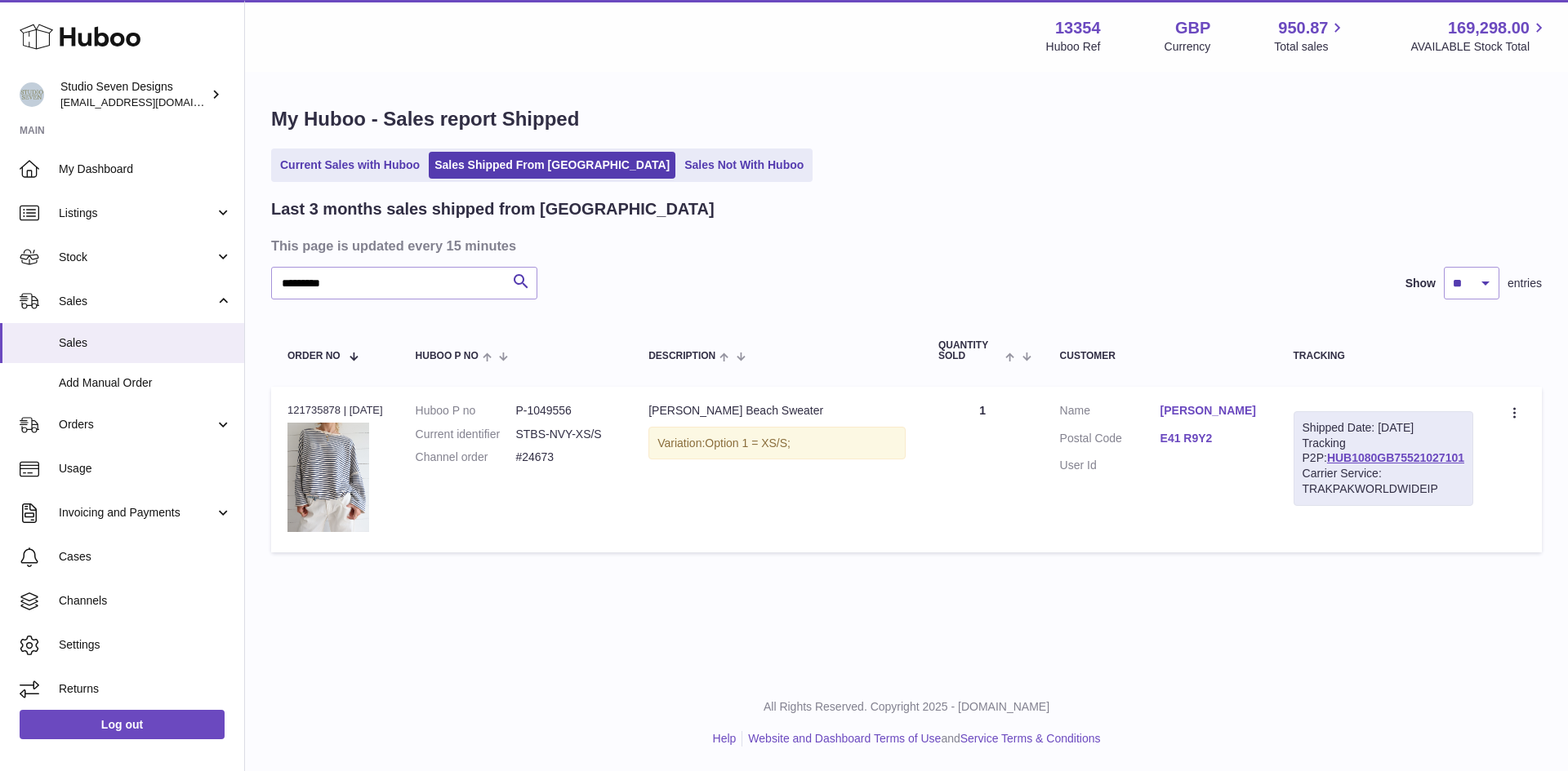
click at [1259, 406] on link "Niamh Mockler" at bounding box center [1210, 411] width 100 height 16
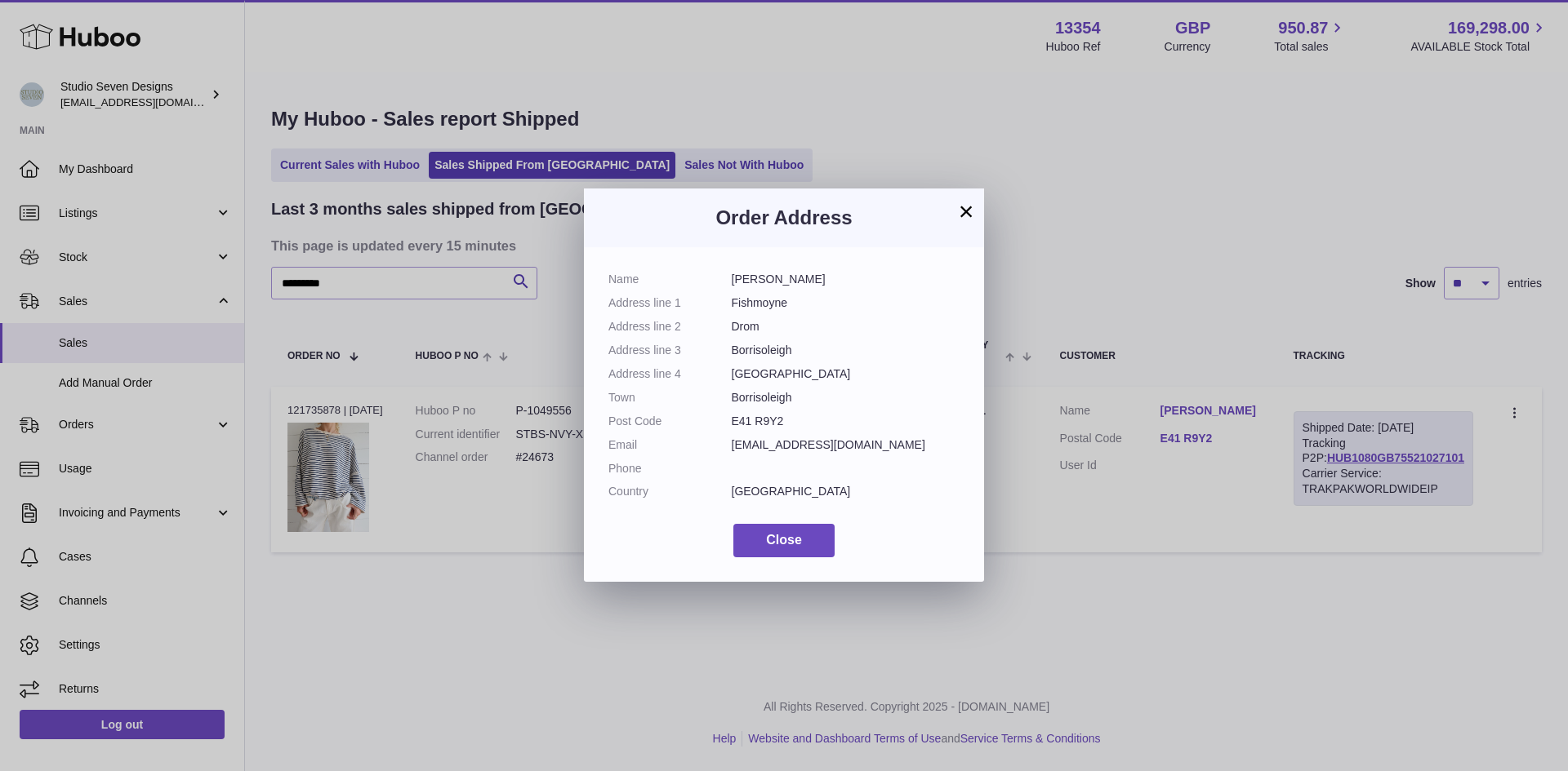
click at [1259, 406] on div "× Order Address Name Niamh Mockler Address line 1 Fishmoyne Address line 2 Drom…" at bounding box center [784, 385] width 1568 height 771
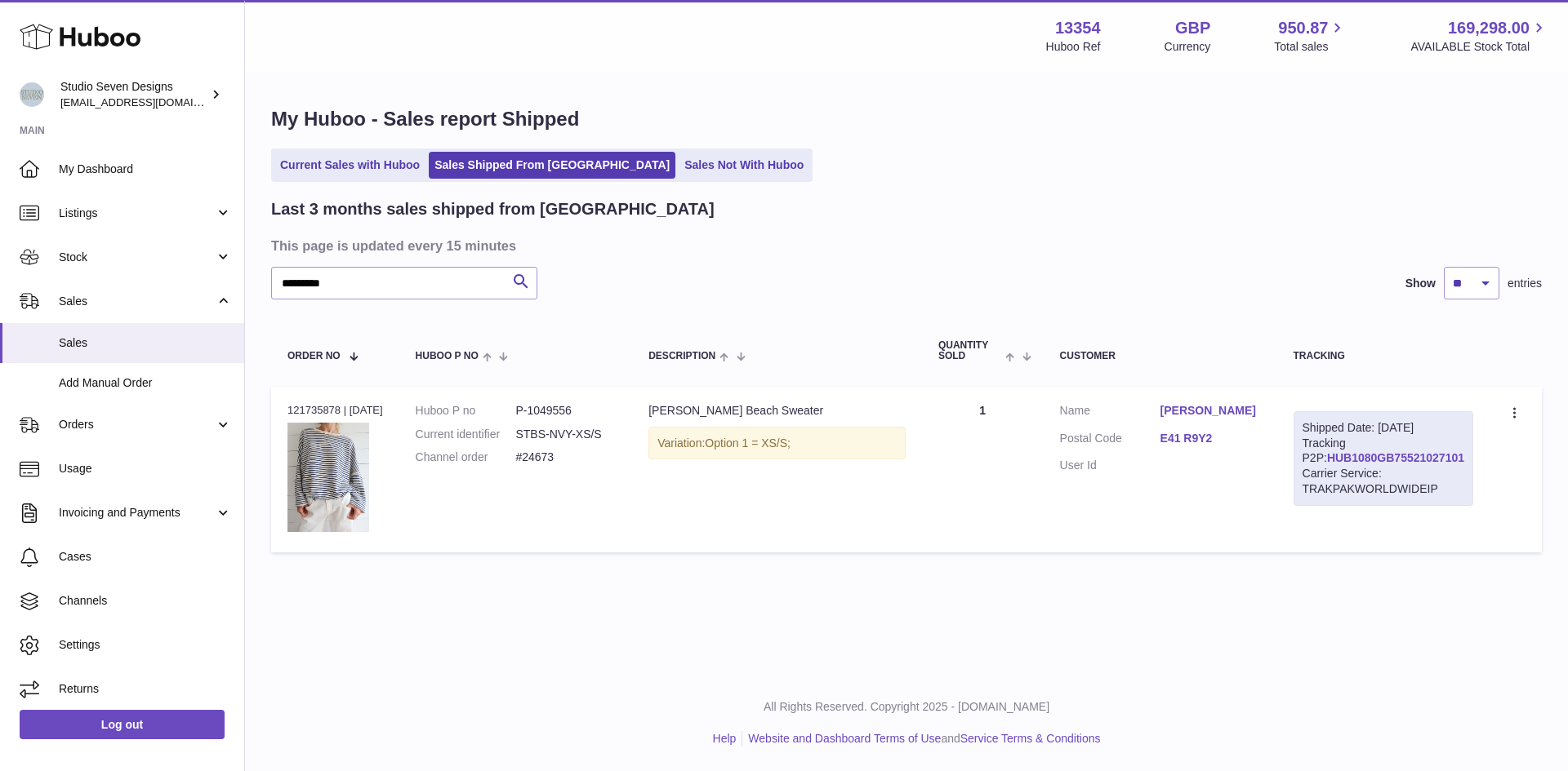
click at [1360, 465] on link "HUB1080GB75521027101" at bounding box center [1395, 457] width 137 height 13
click at [366, 287] on input "*********" at bounding box center [405, 283] width 267 height 33
type input "*****"
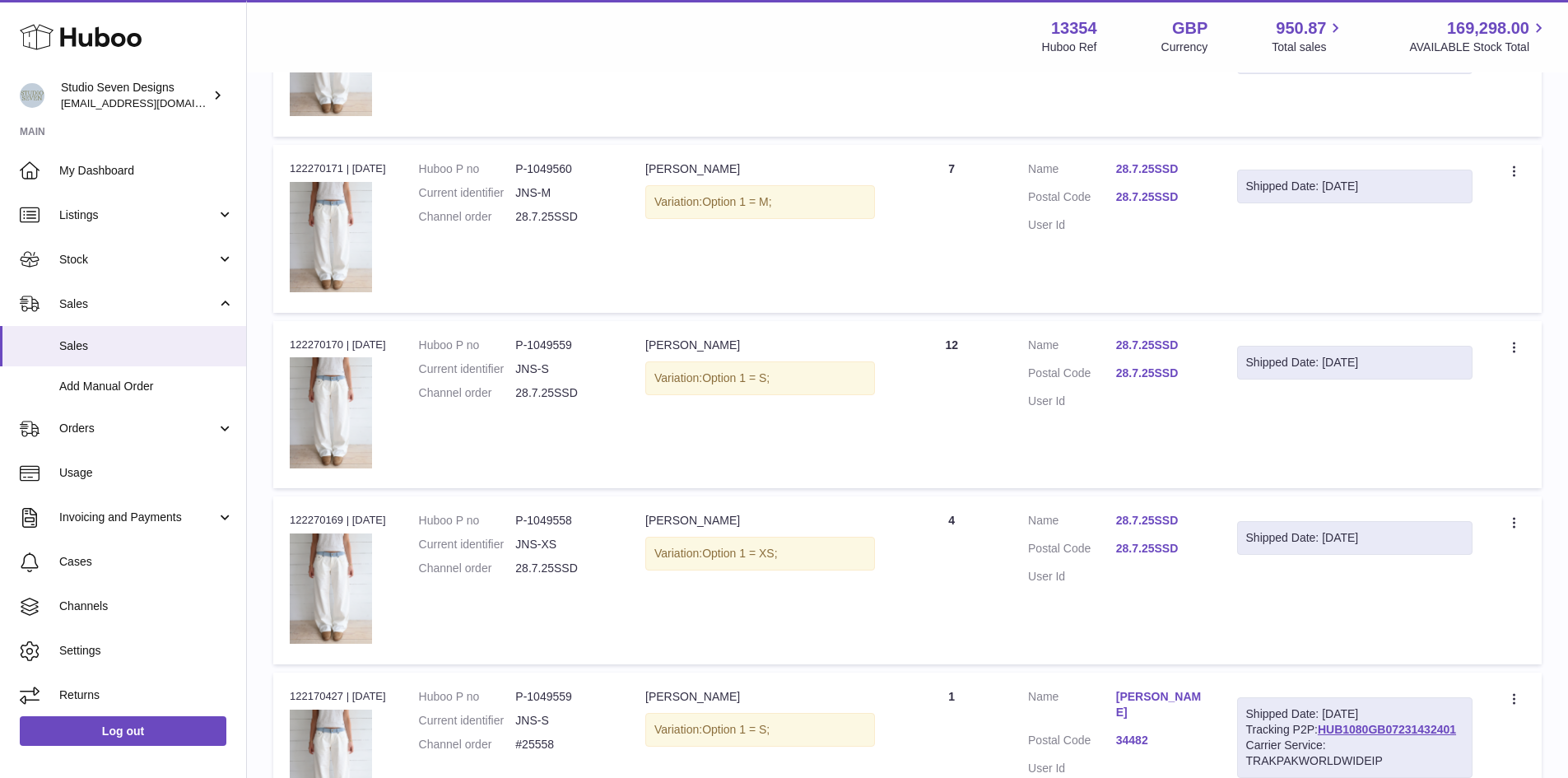
scroll to position [741, 0]
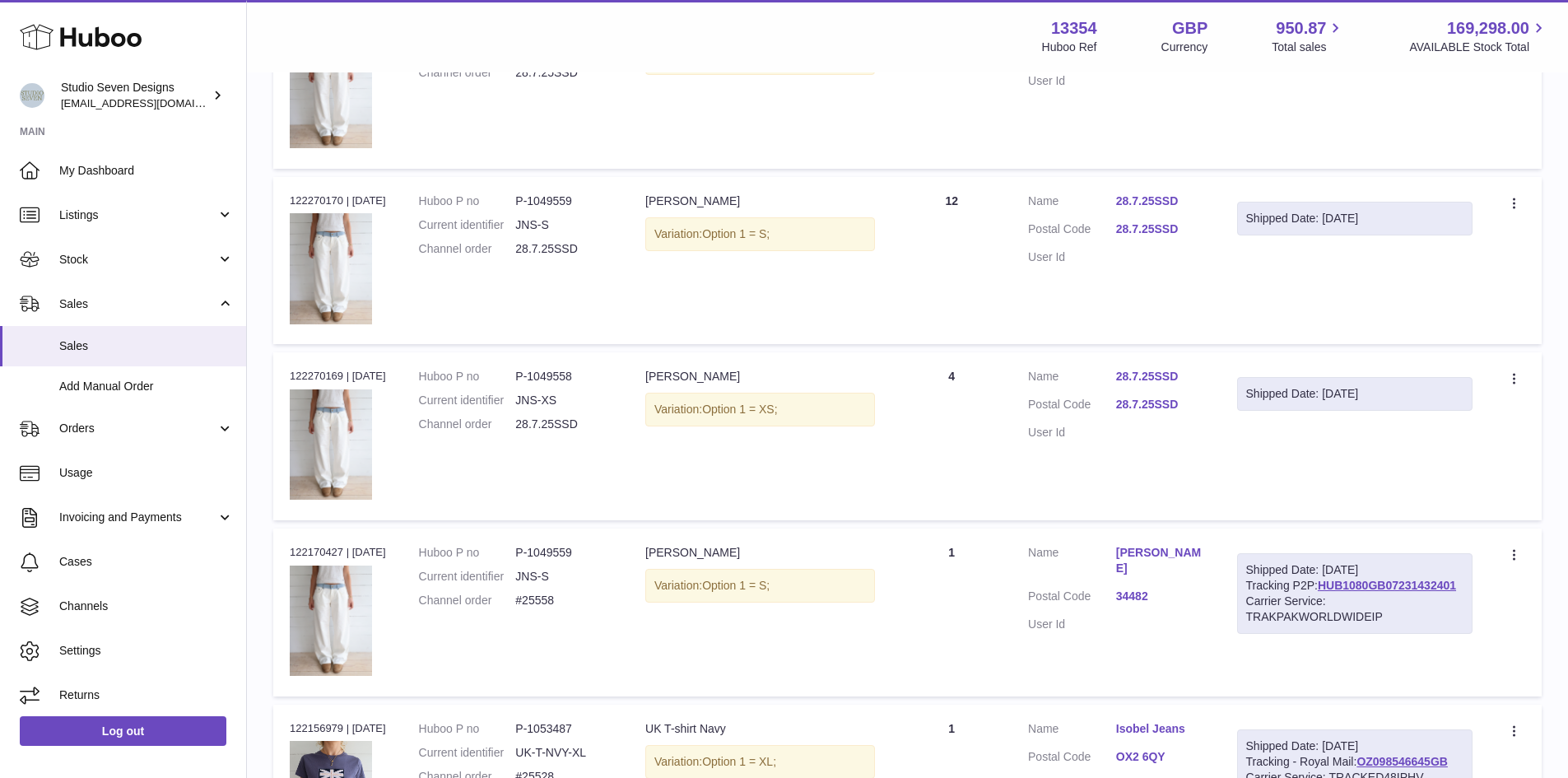
click at [423, 596] on td "Huboo P no P-1049559 Current identifier JNS-S Channel order #25558" at bounding box center [515, 612] width 227 height 168
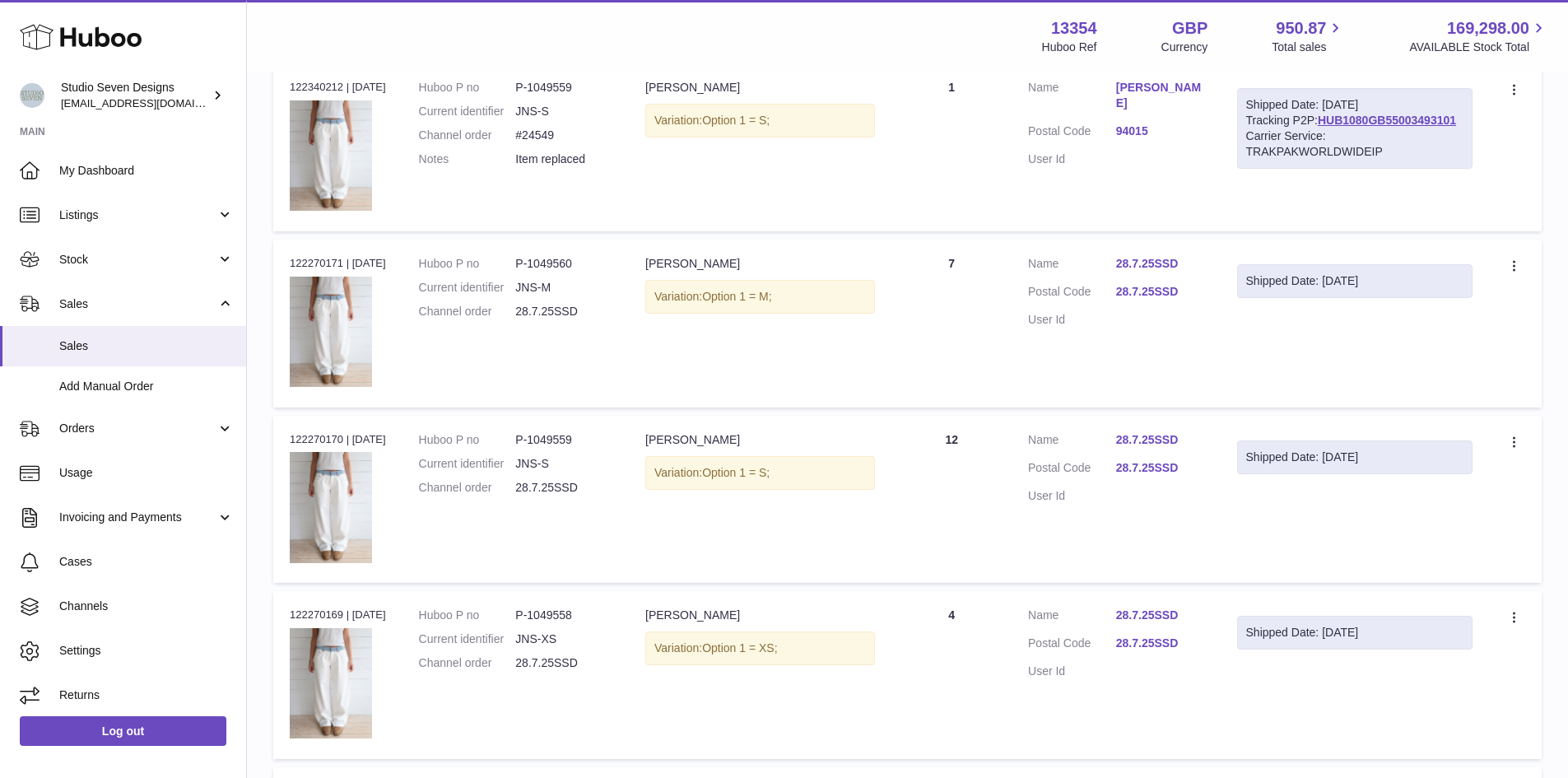
scroll to position [494, 0]
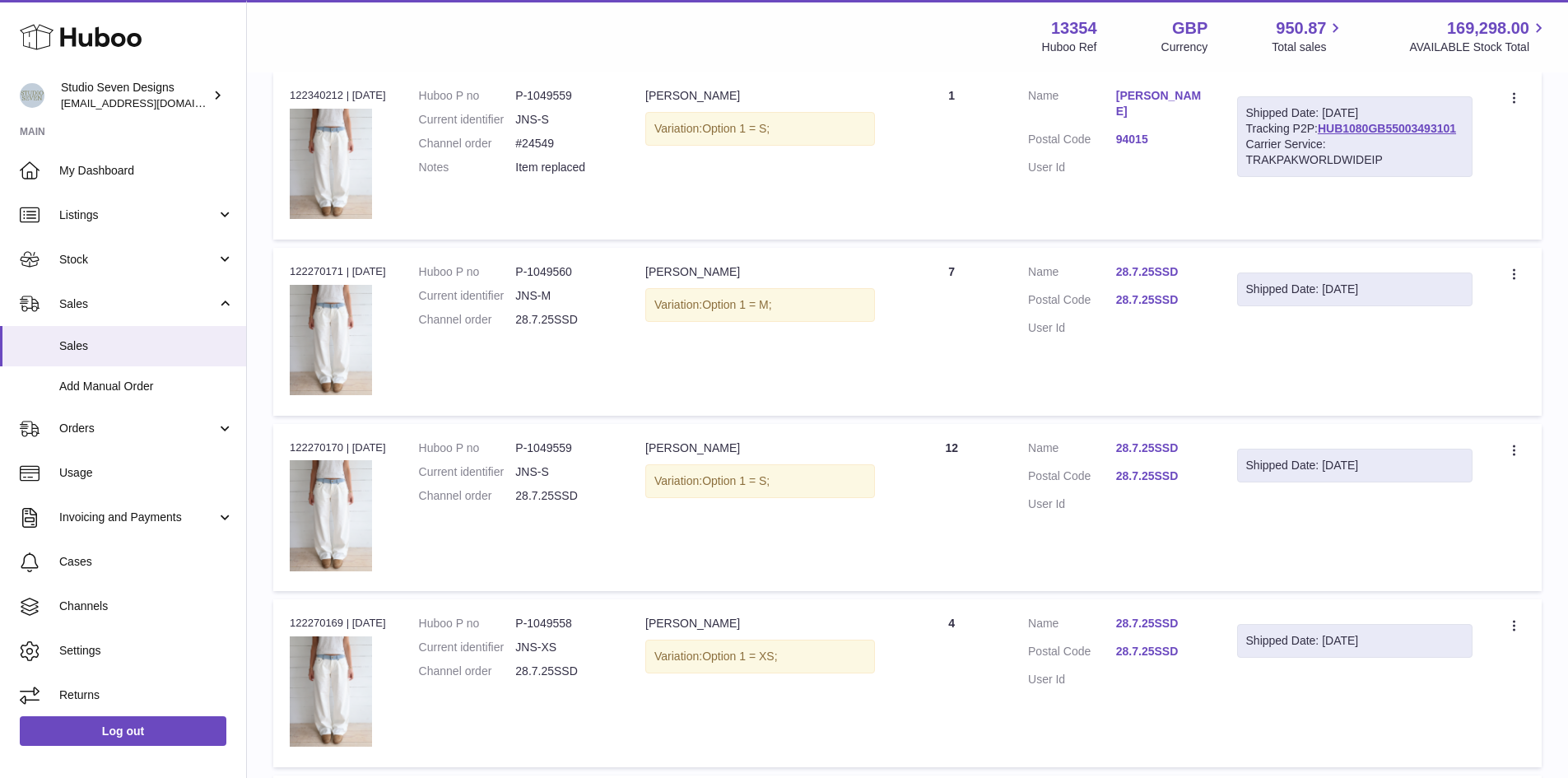
click at [571, 275] on dd "P-1049560" at bounding box center [563, 272] width 97 height 16
copy dd "1049560"
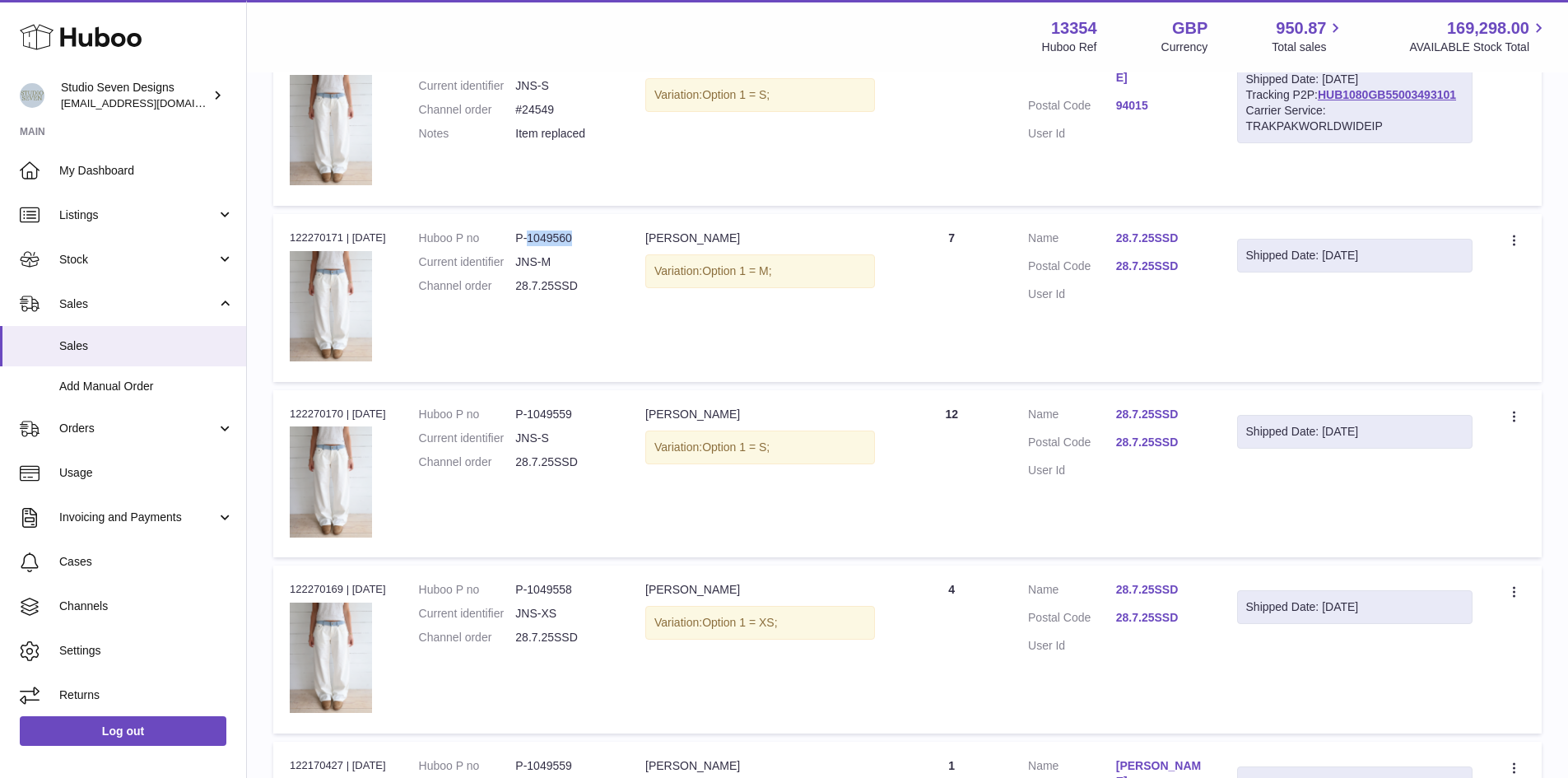
scroll to position [741, 0]
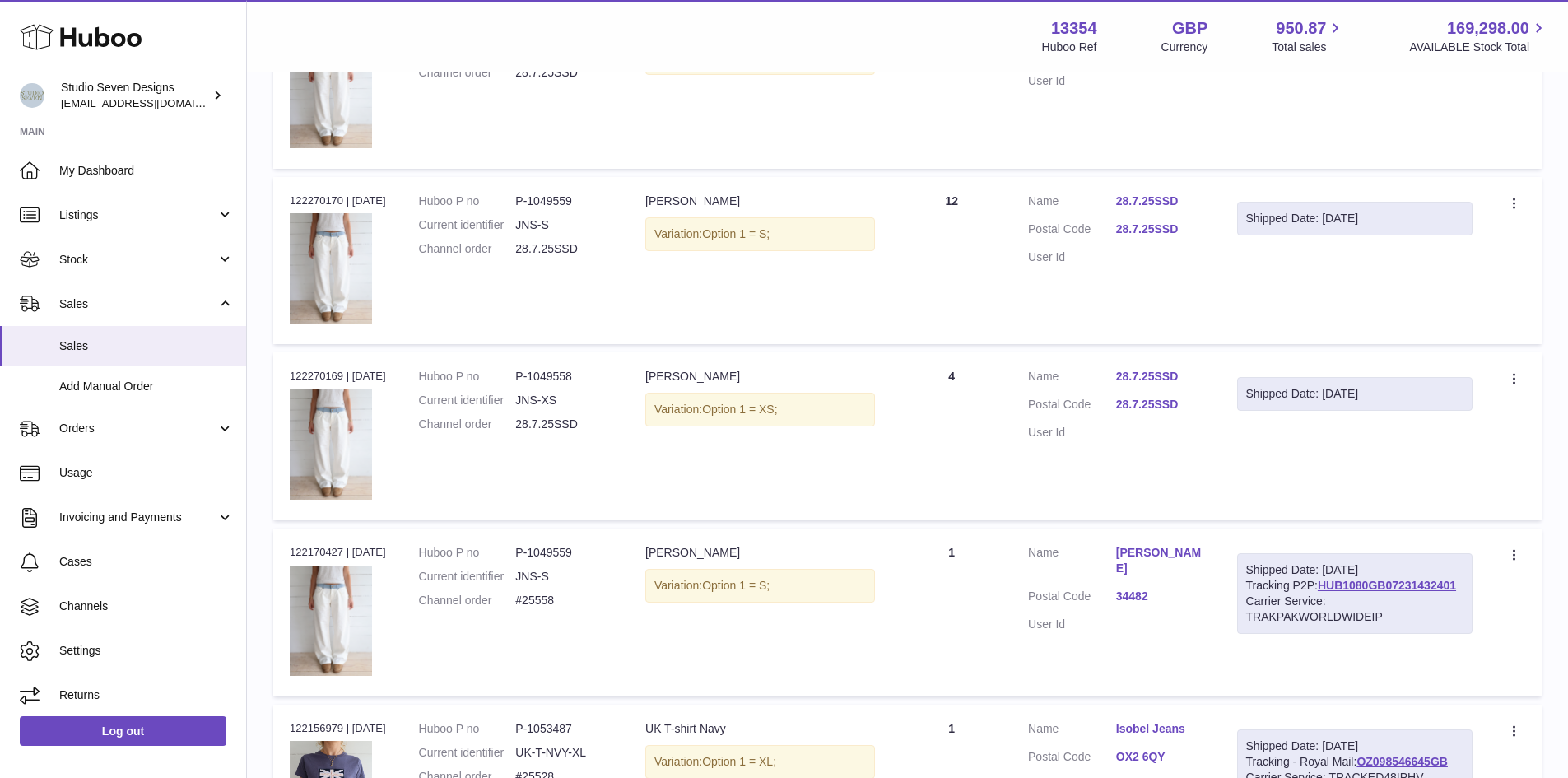
click at [588, 379] on dd "P-1049558" at bounding box center [563, 377] width 97 height 16
click at [571, 555] on dd "P-1049559" at bounding box center [563, 553] width 97 height 16
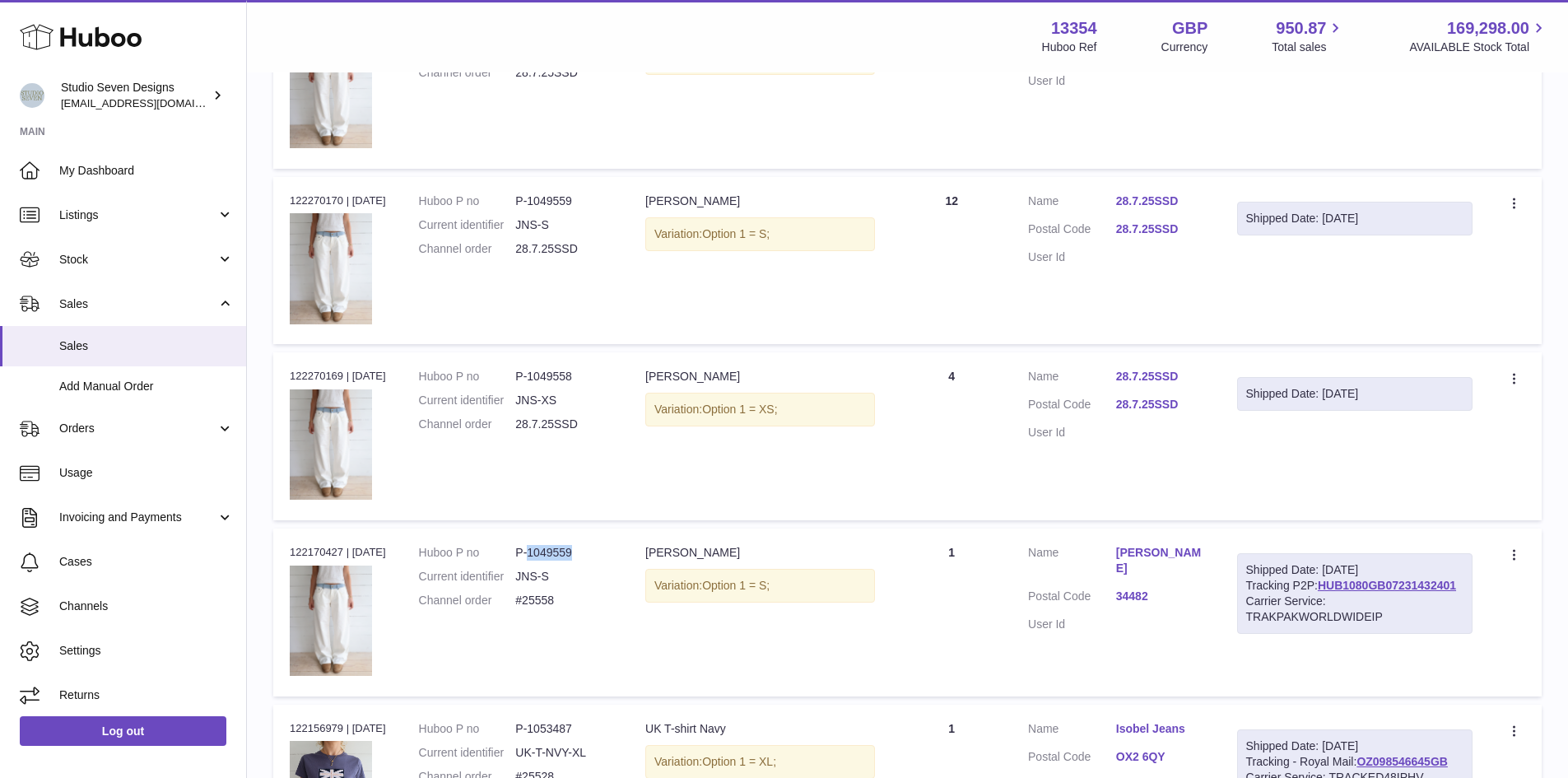
copy dd "1049559"
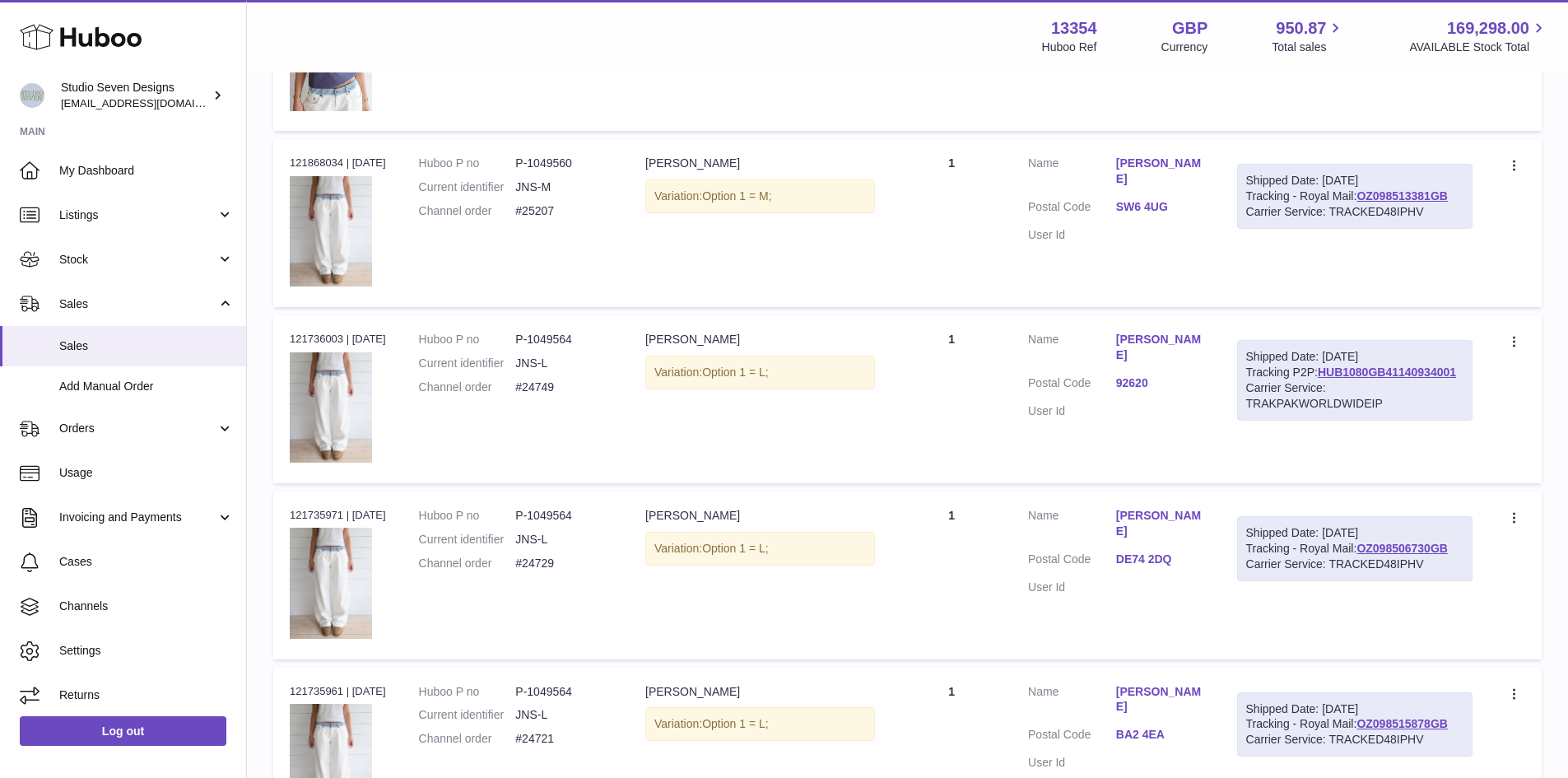
click at [551, 338] on dd "P-1049564" at bounding box center [563, 339] width 97 height 16
copy dd "1049564"
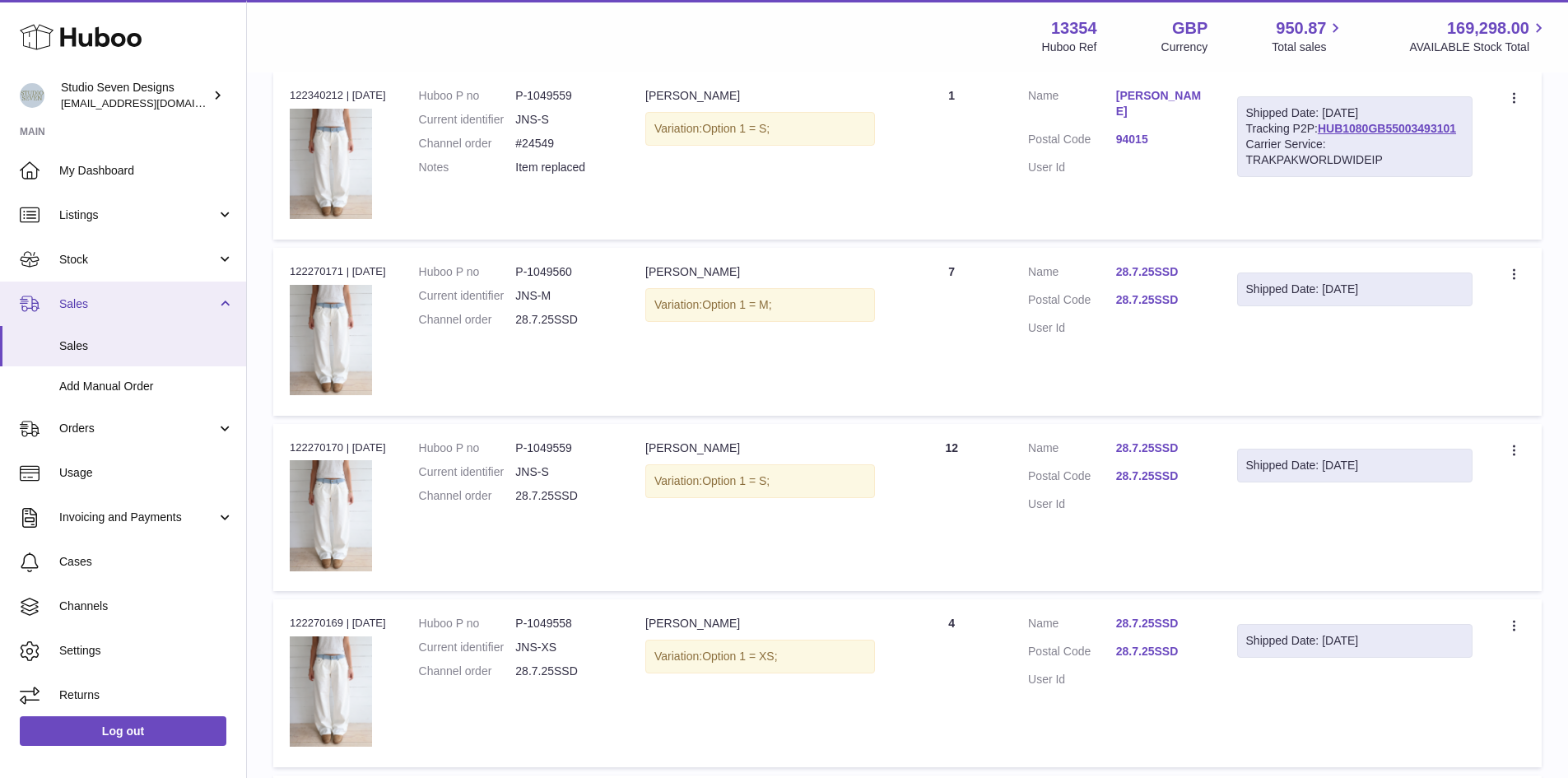
scroll to position [0, 0]
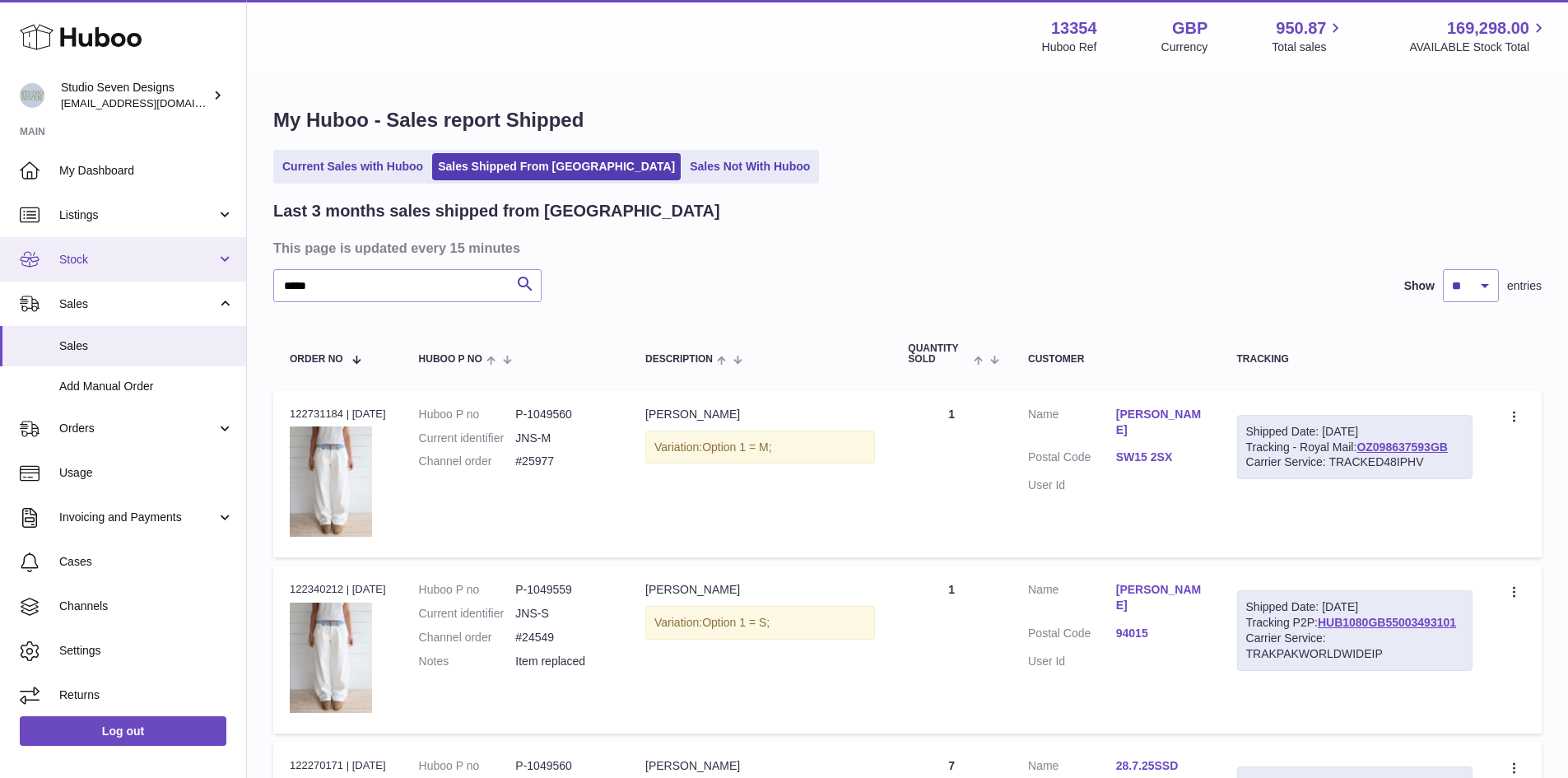
click at [86, 257] on span "Stock" at bounding box center [137, 260] width 157 height 16
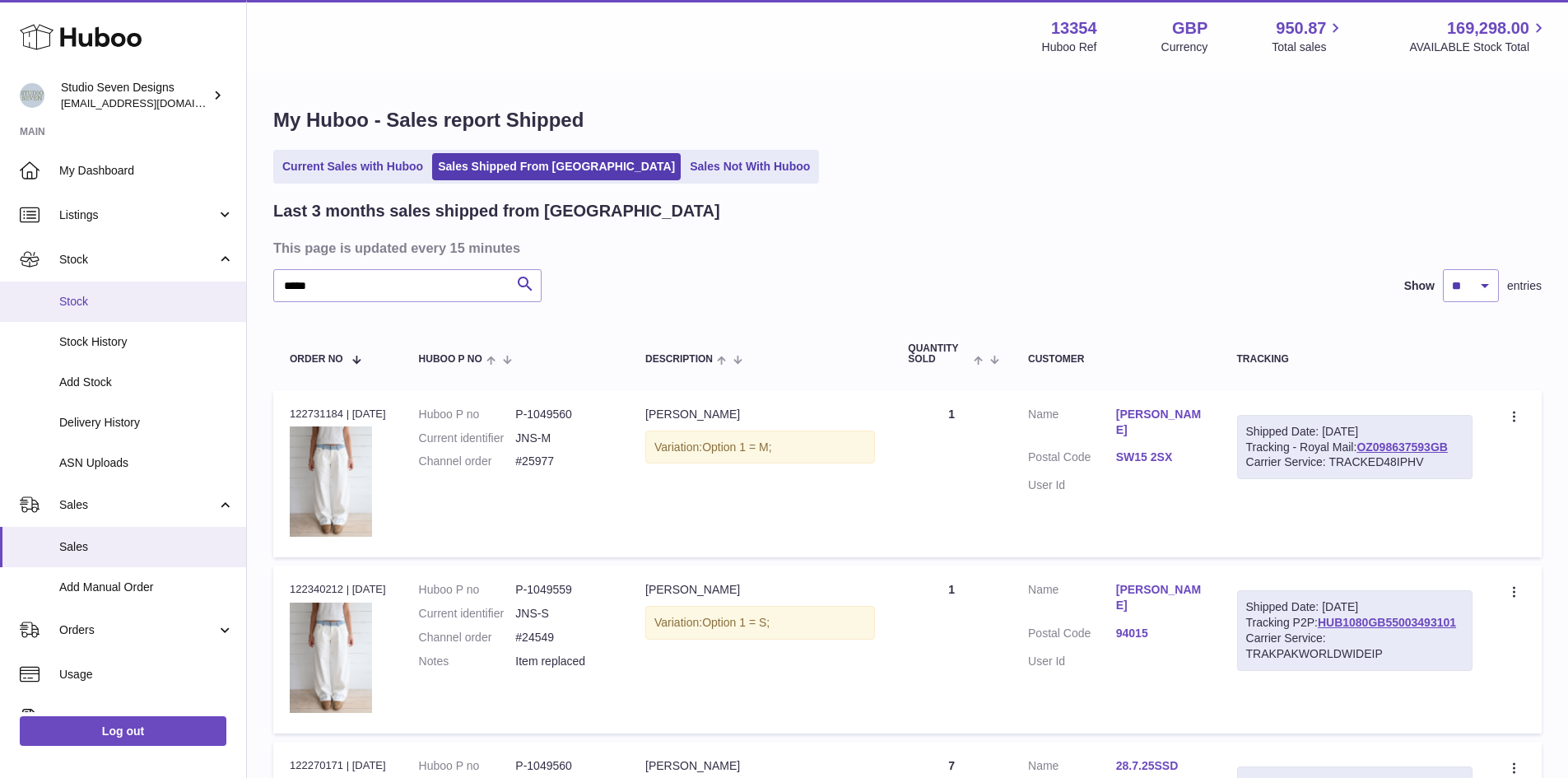
click at [90, 305] on span "Stock" at bounding box center [146, 302] width 175 height 16
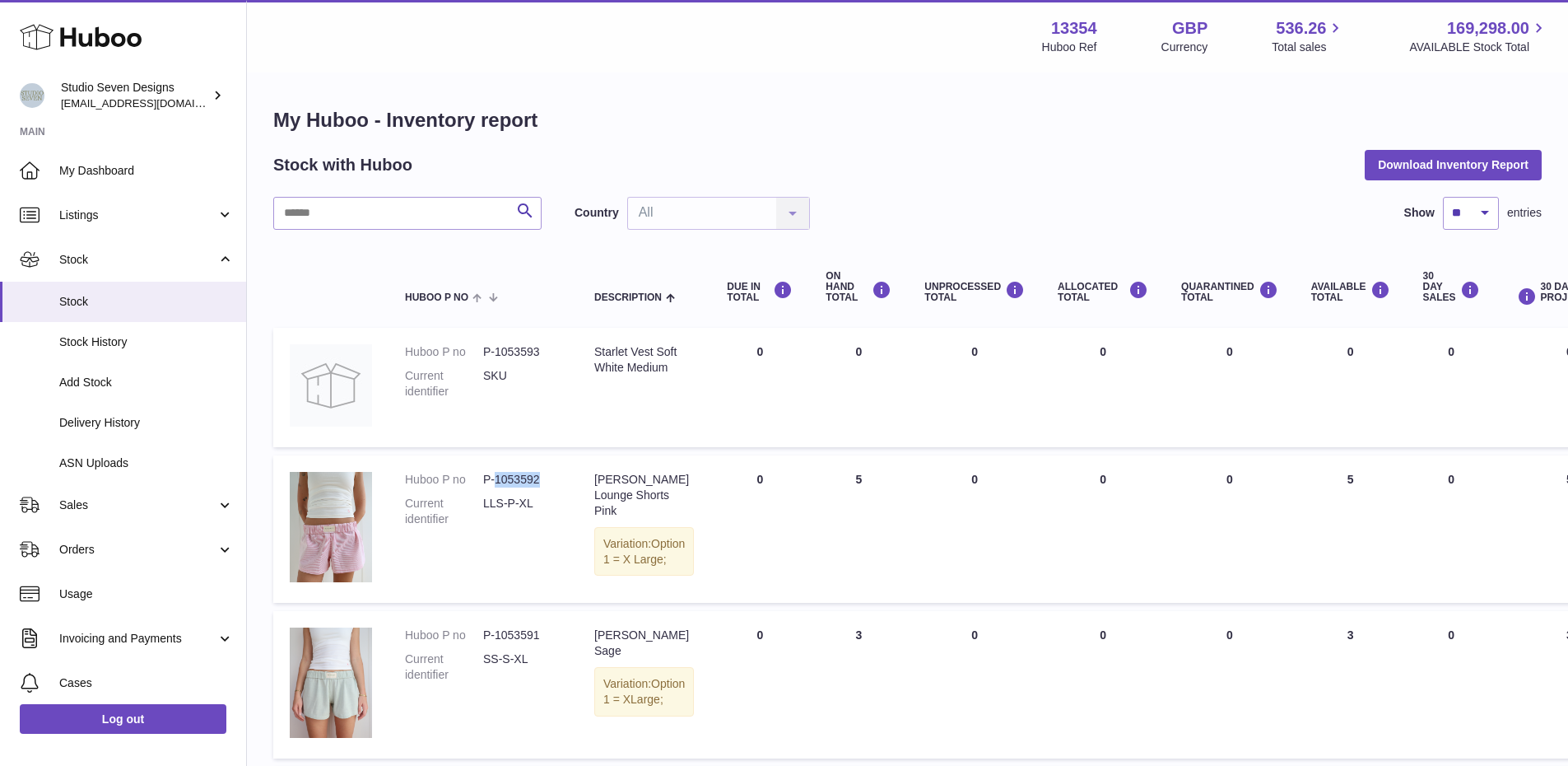
drag, startPoint x: 541, startPoint y: 478, endPoint x: 495, endPoint y: 480, distance: 46.0
click at [495, 480] on dd "P-1053592" at bounding box center [523, 480] width 78 height 16
copy dd "1053592"
click at [87, 505] on span "Sales" at bounding box center [137, 505] width 157 height 16
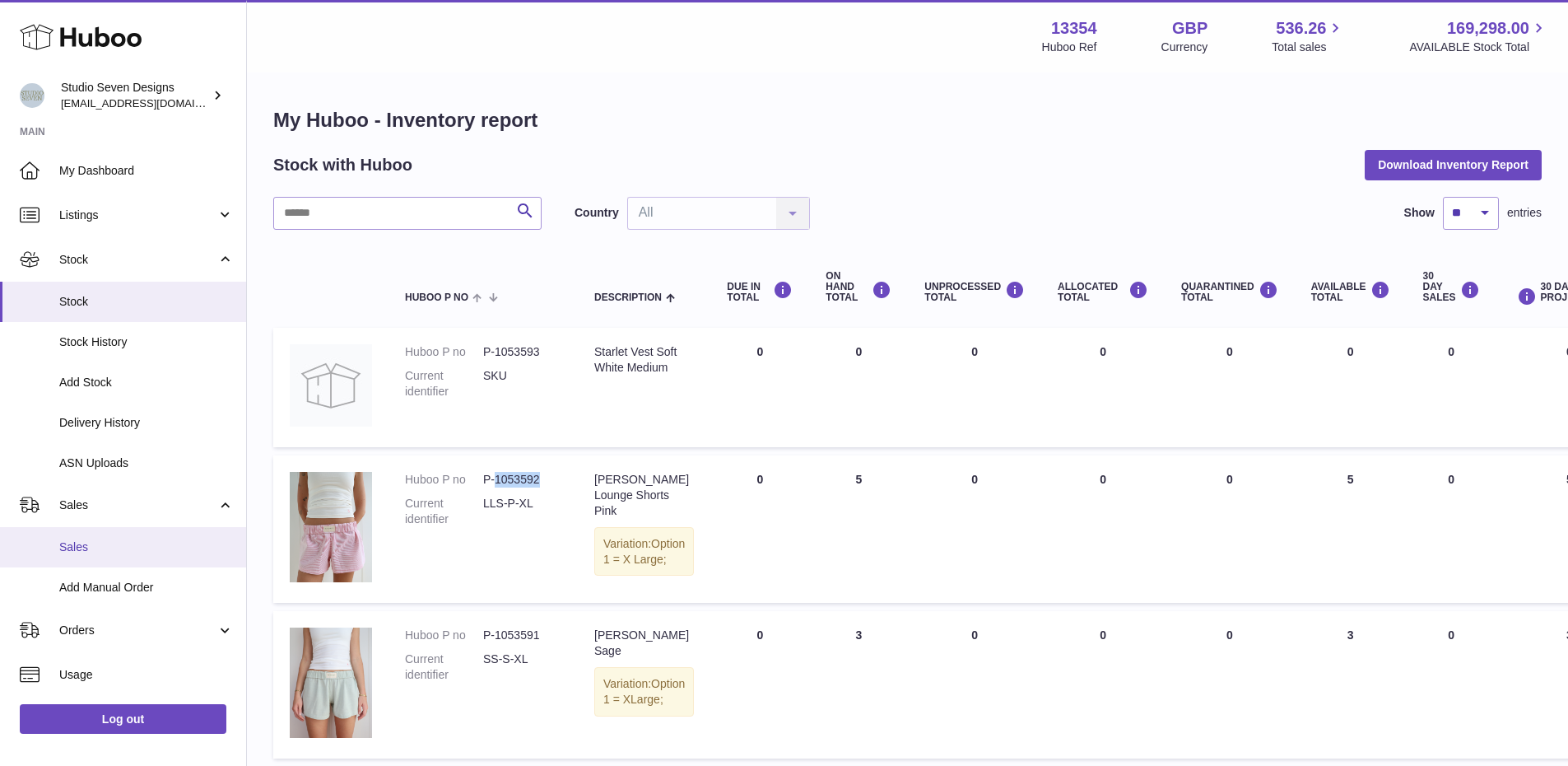
click at [82, 546] on span "Sales" at bounding box center [146, 547] width 175 height 16
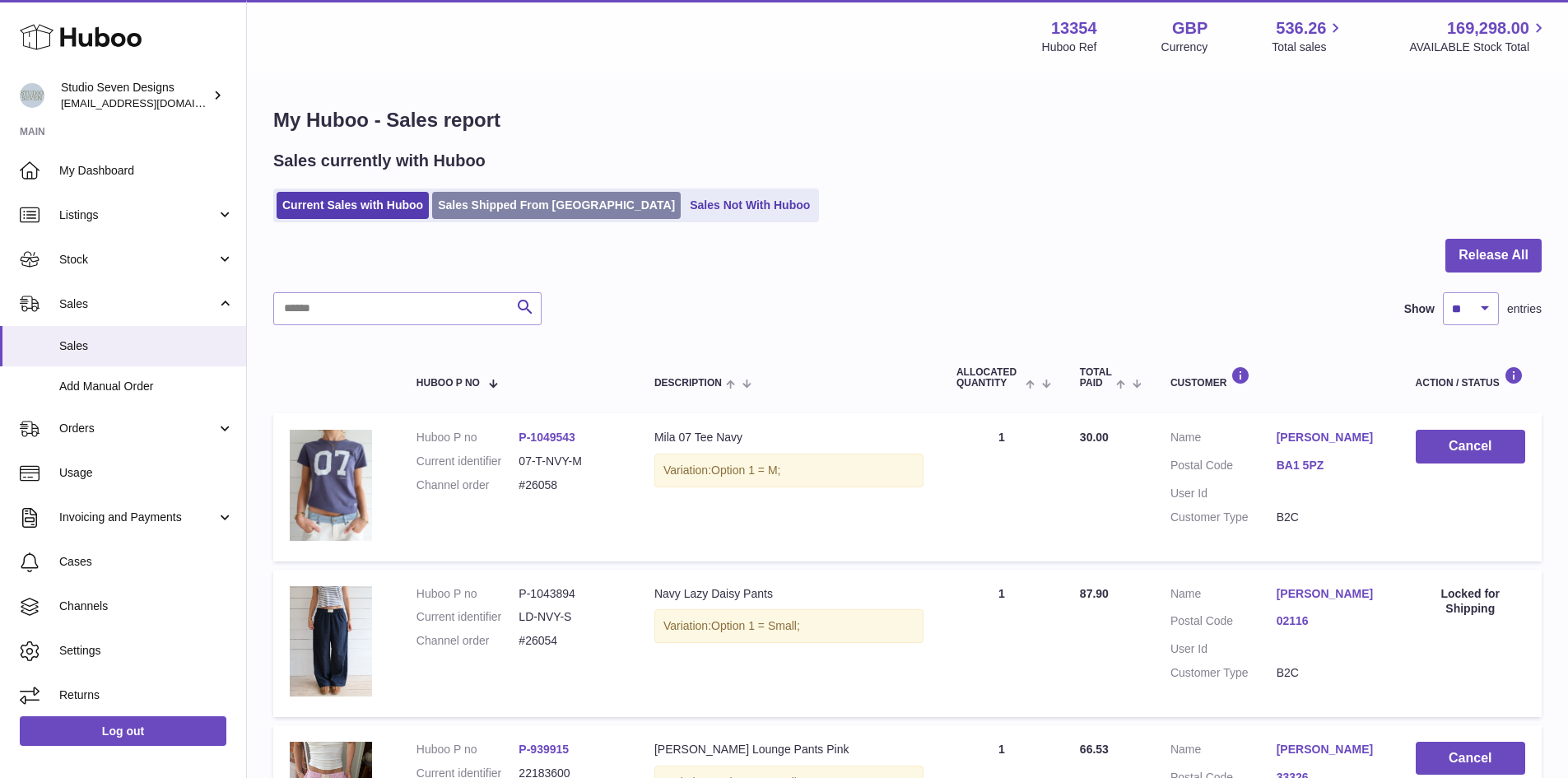
click at [459, 210] on link "Sales Shipped From [GEOGRAPHIC_DATA]" at bounding box center [557, 206] width 249 height 27
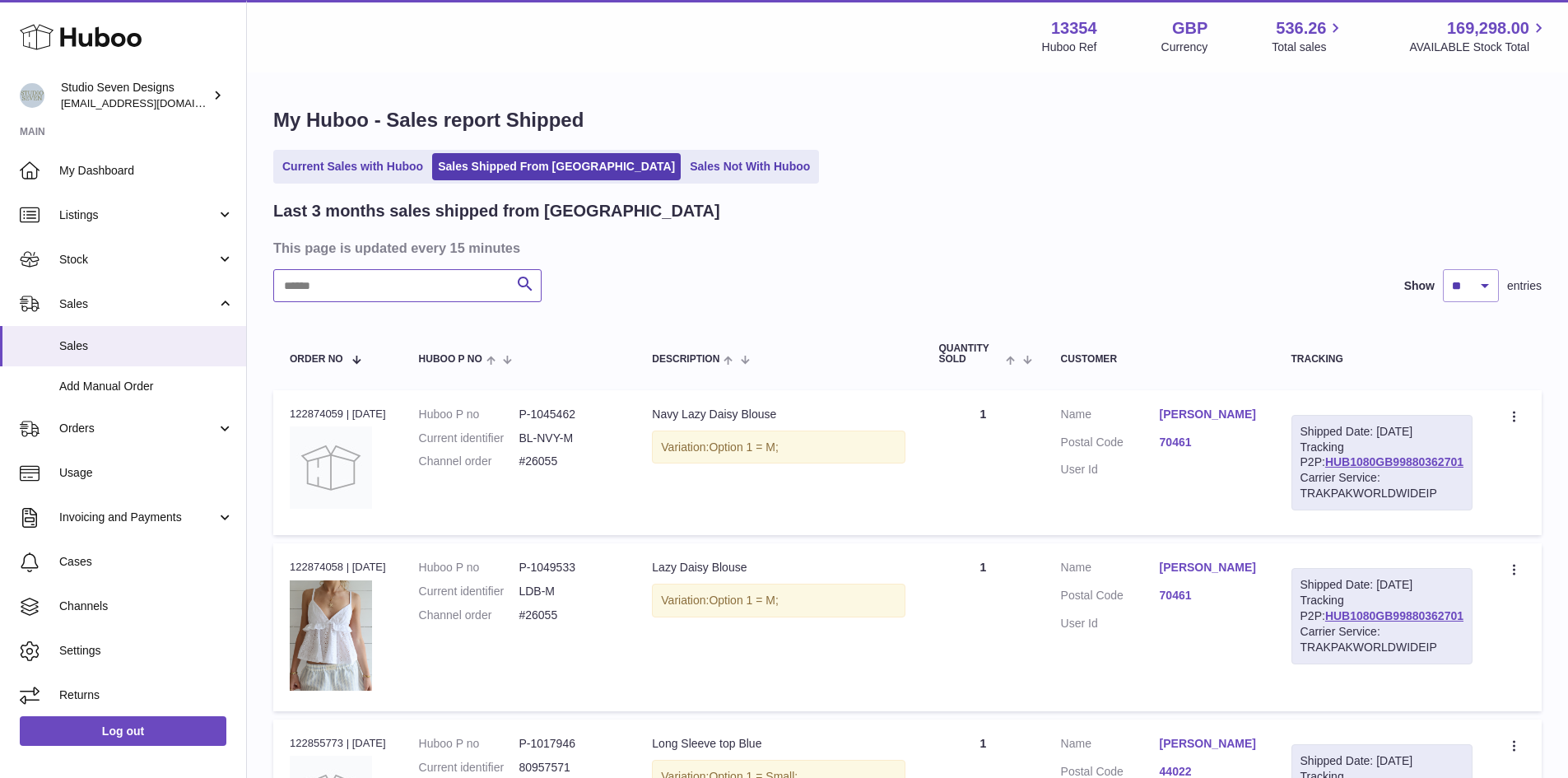
click at [346, 292] on input "text" at bounding box center [408, 285] width 269 height 33
paste input "******"
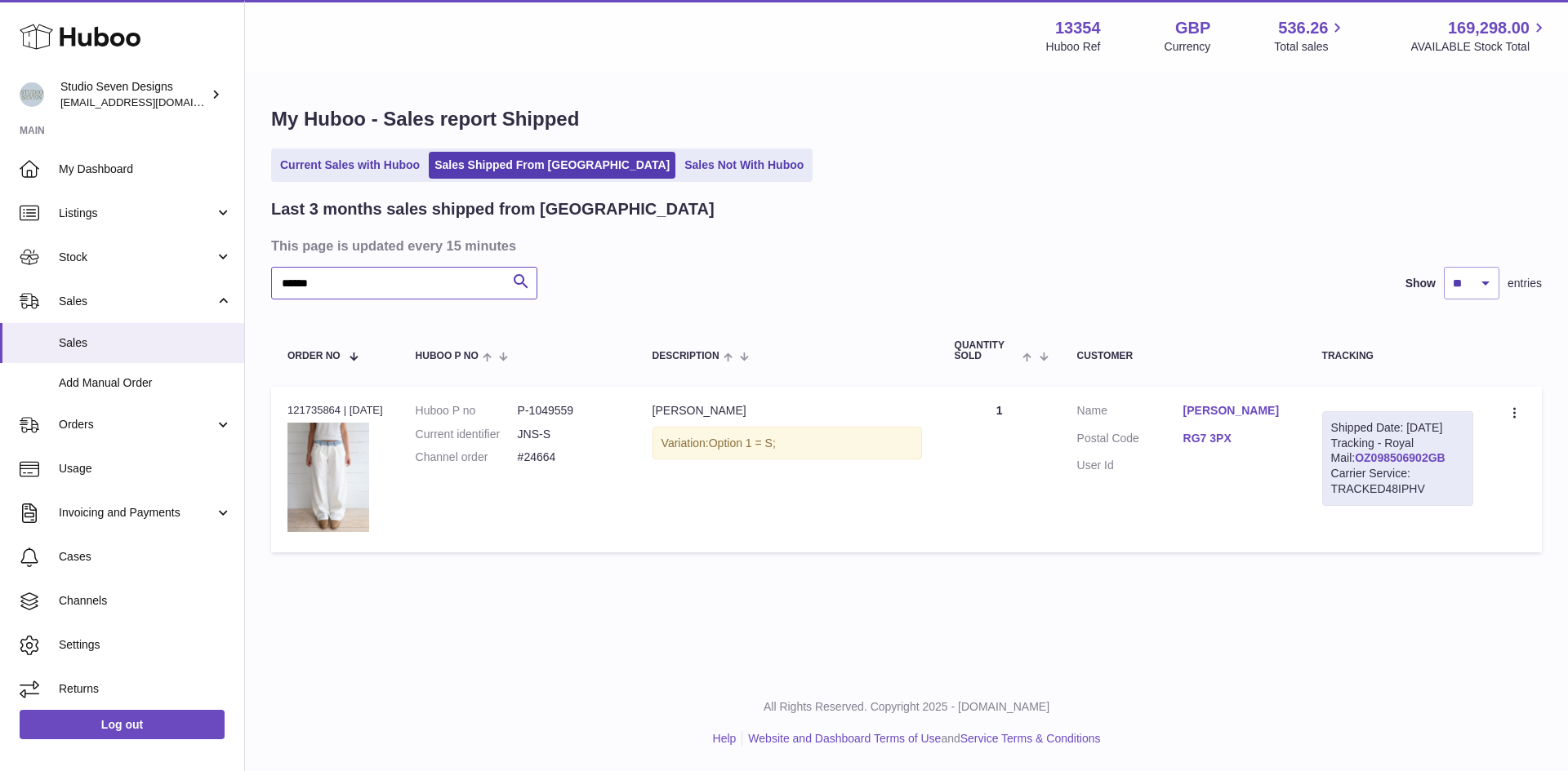
type input "******"
click at [1359, 465] on link "OZ098506902GB" at bounding box center [1400, 457] width 90 height 13
drag, startPoint x: 567, startPoint y: 472, endPoint x: 527, endPoint y: 473, distance: 40.0
click at [527, 473] on dl "Huboo P no P-1049559 Current identifier JNS-S Channel order #24664" at bounding box center [517, 438] width 204 height 71
click at [1203, 414] on link "[PERSON_NAME]" at bounding box center [1235, 411] width 106 height 16
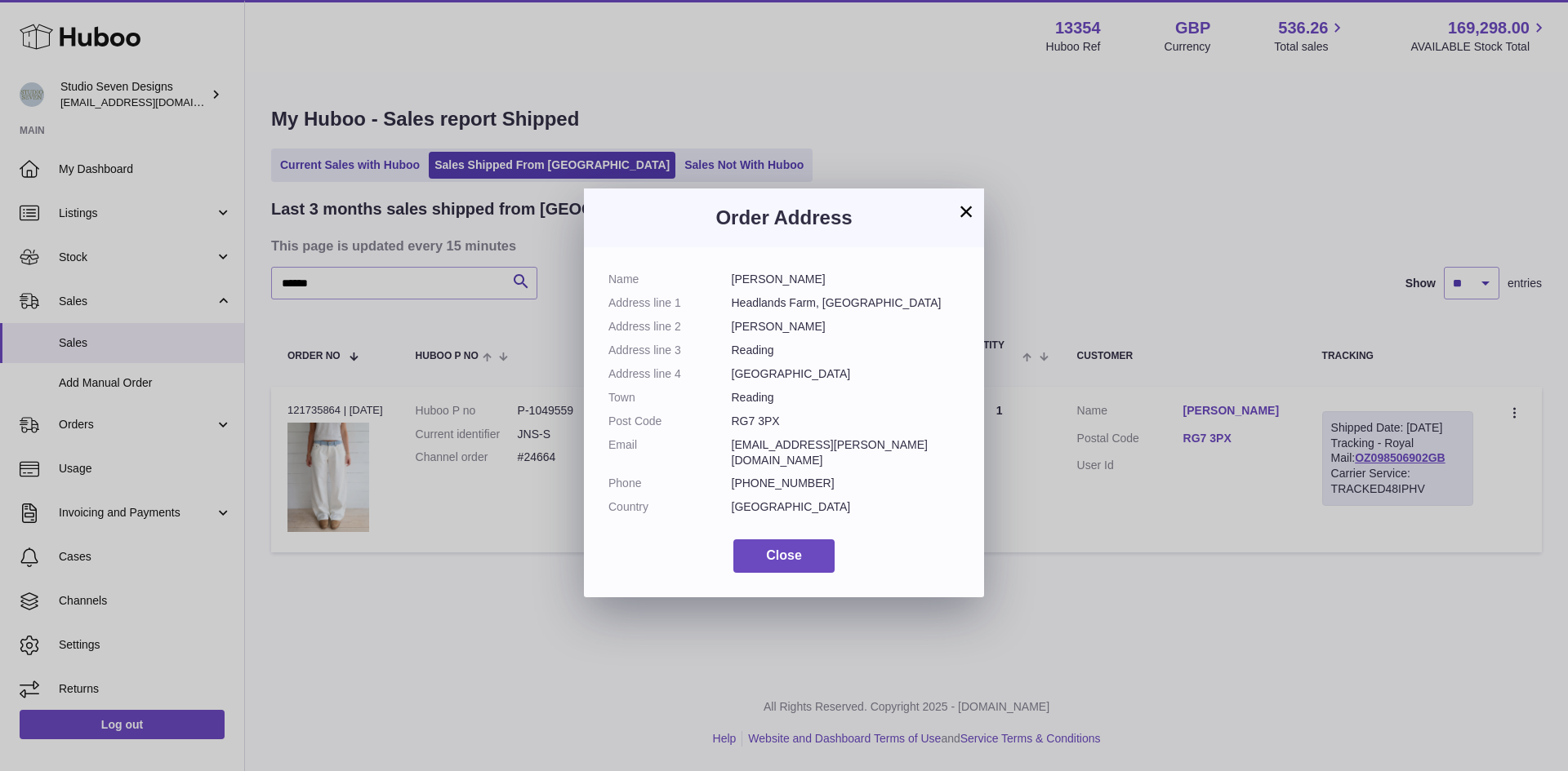
click at [1203, 414] on div "× Order Address Name [PERSON_NAME] Address line [GEOGRAPHIC_DATA], [GEOGRAPHIC_…" at bounding box center [784, 385] width 1568 height 771
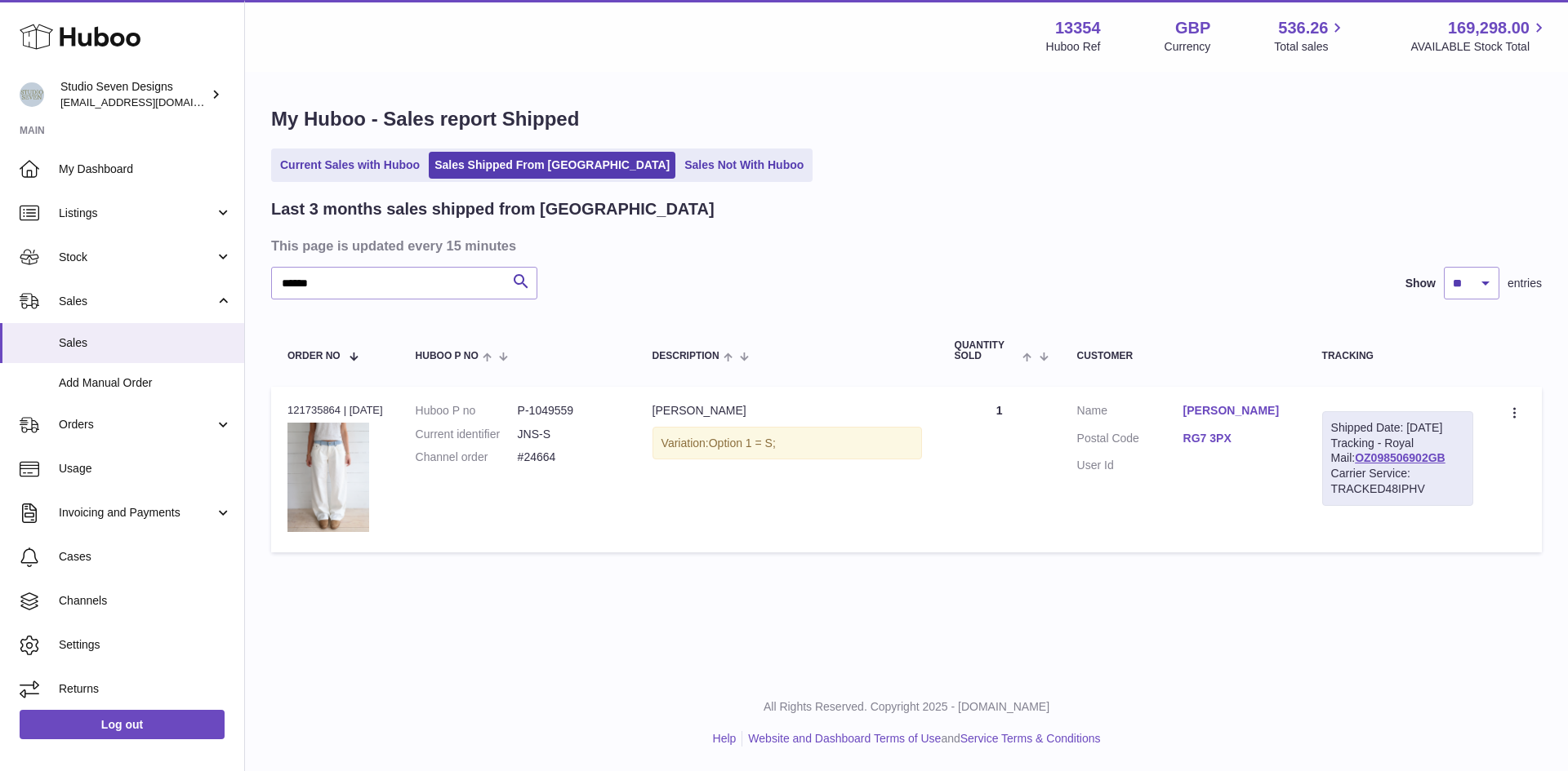
click at [969, 509] on td "Quantity 1" at bounding box center [999, 470] width 123 height 166
